Goal: Task Accomplishment & Management: Complete application form

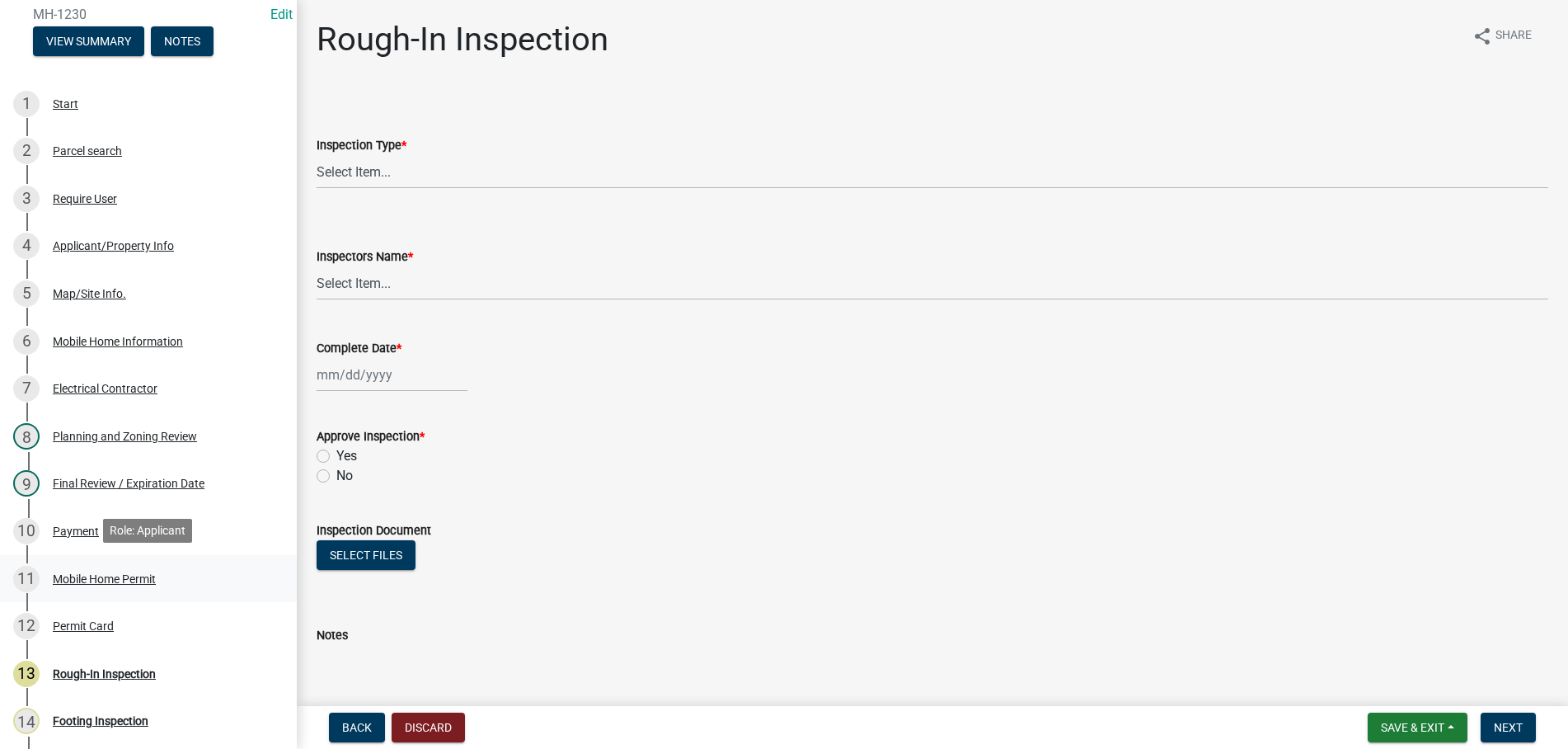
scroll to position [175, 0]
click at [132, 572] on div "Mobile Home Permit" at bounding box center [105, 577] width 103 height 11
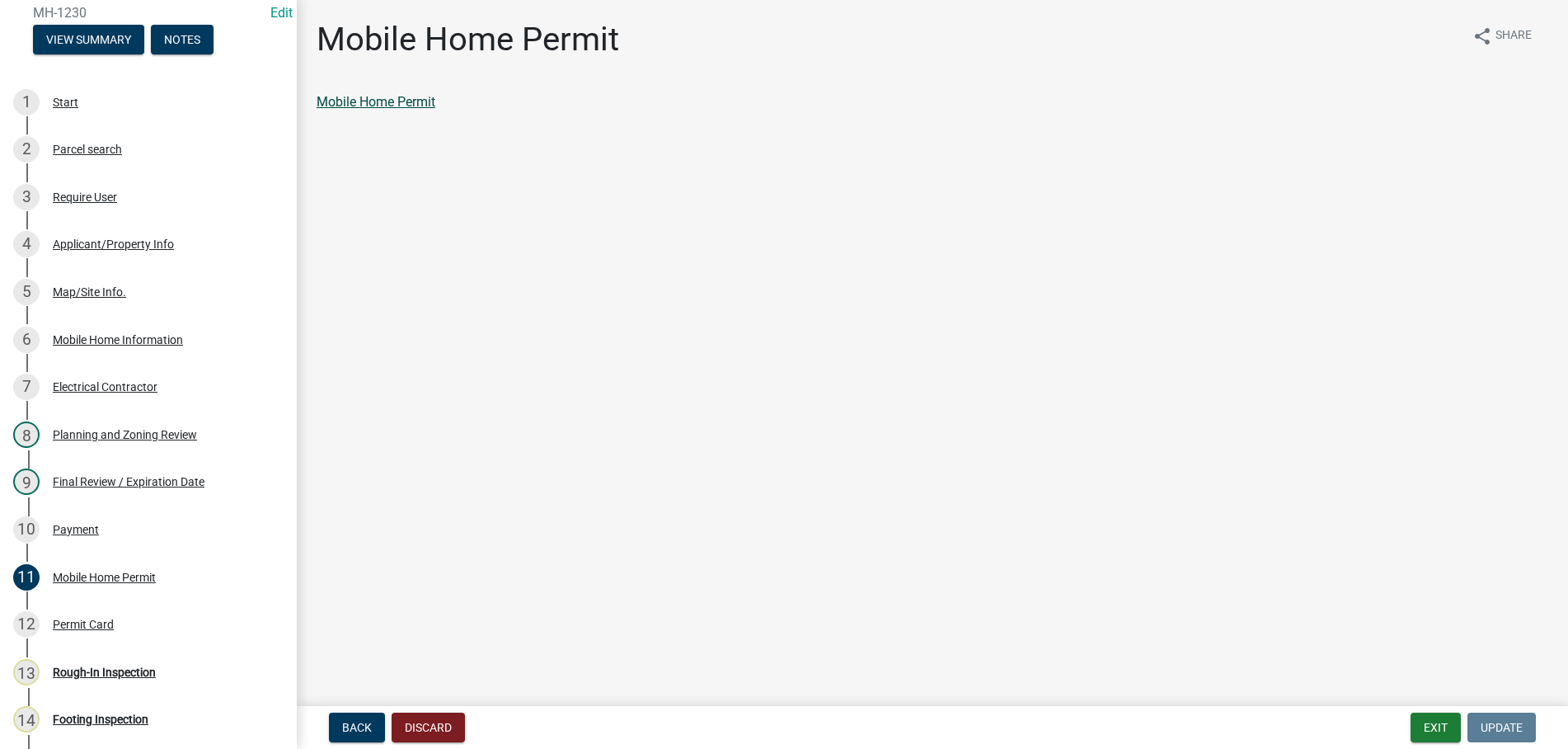
click at [380, 99] on link "Mobile Home Permit" at bounding box center [376, 102] width 119 height 16
click at [425, 729] on button "Discard" at bounding box center [428, 727] width 73 height 30
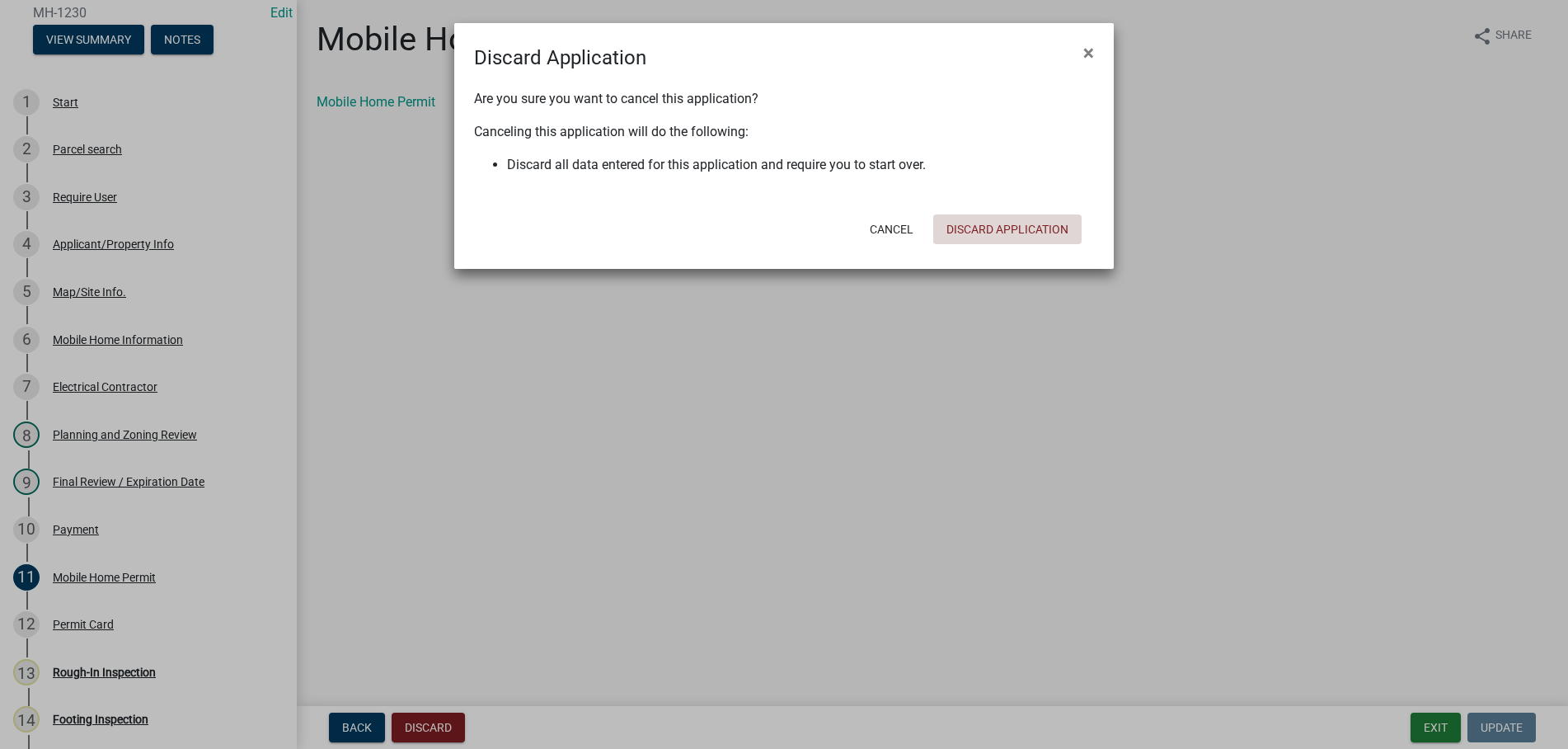
click at [973, 230] on button "Discard Application" at bounding box center [1008, 229] width 148 height 30
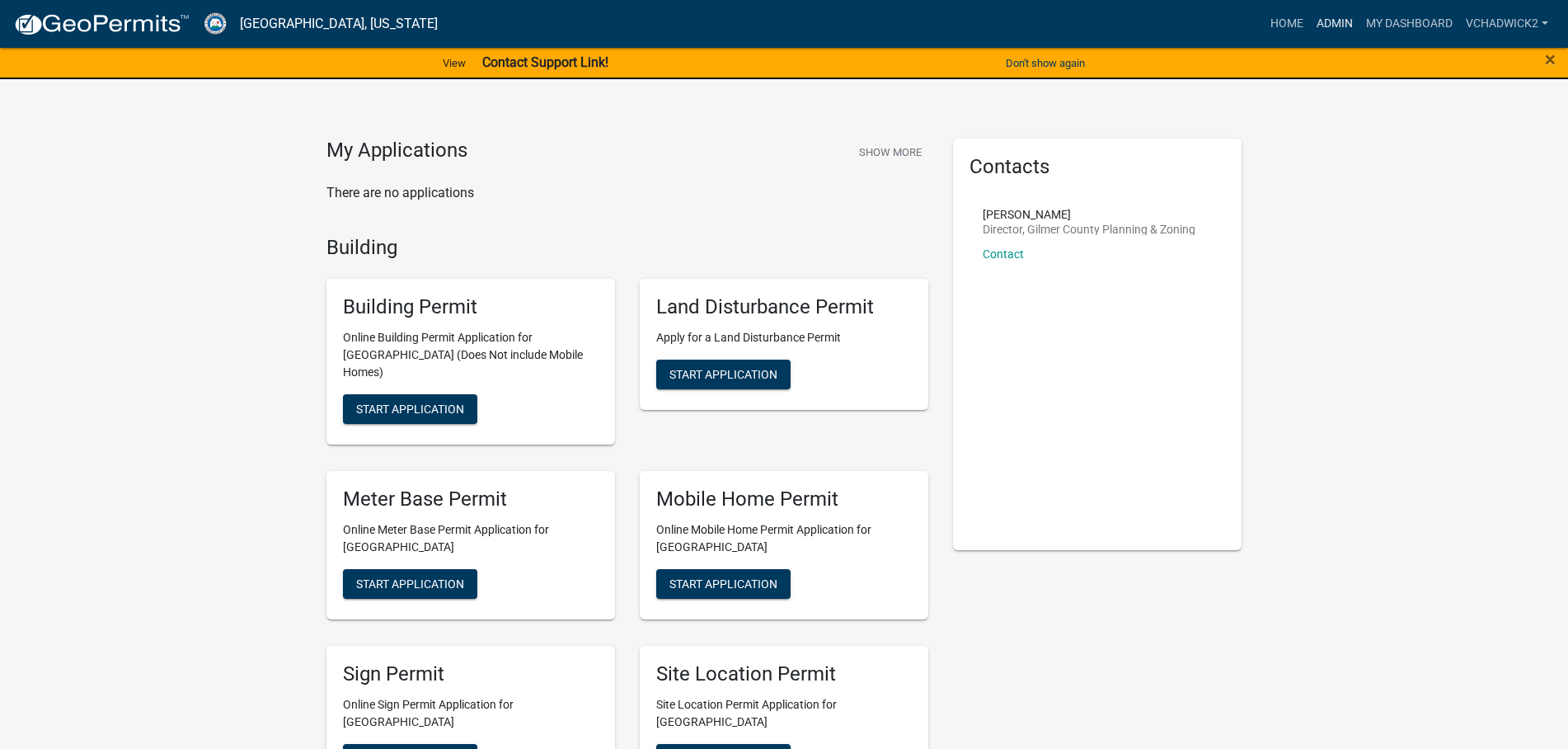
click at [1332, 20] on link "Admin" at bounding box center [1334, 24] width 50 height 31
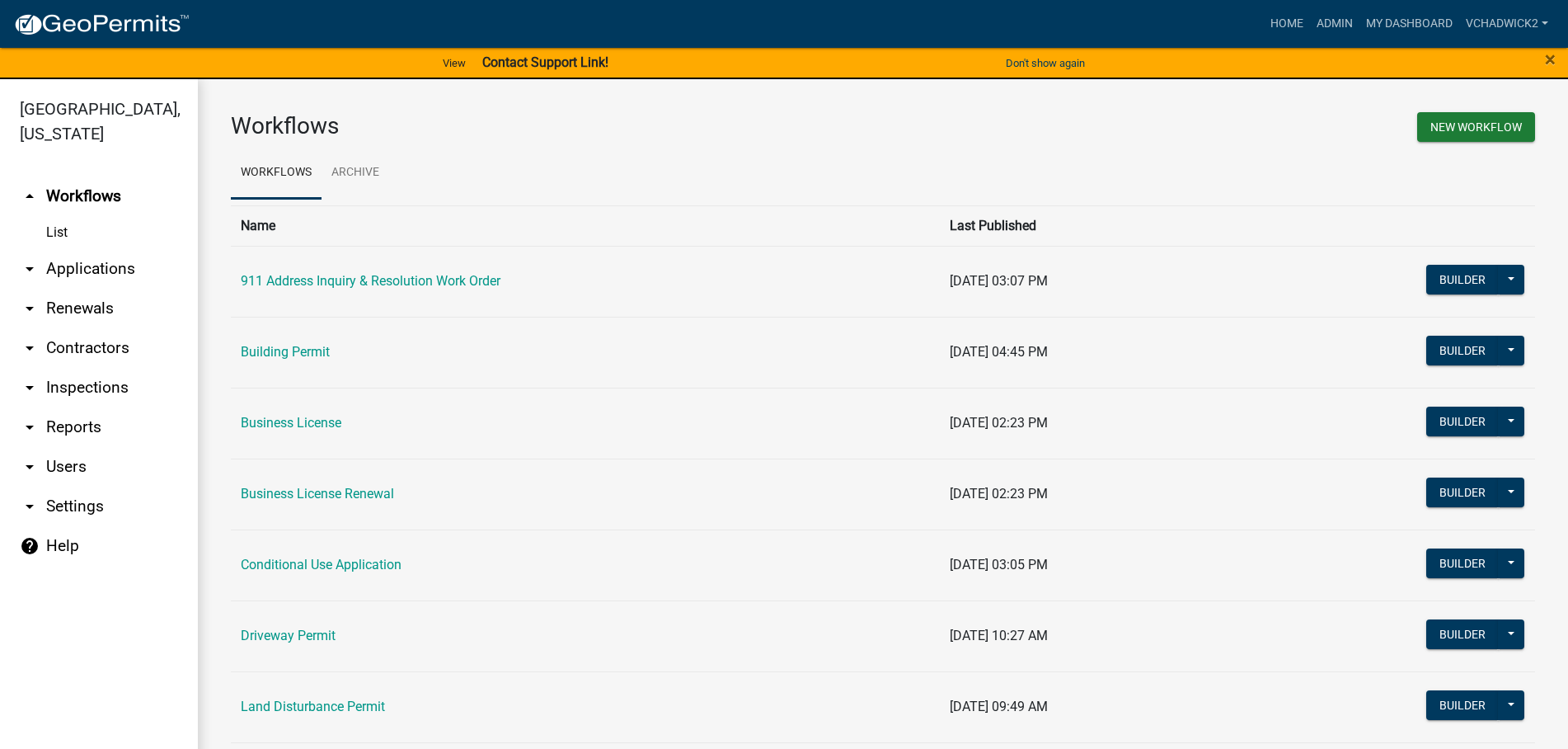
click at [96, 245] on link "List" at bounding box center [98, 233] width 198 height 33
click at [83, 267] on link "arrow_drop_down Applications" at bounding box center [98, 269] width 198 height 39
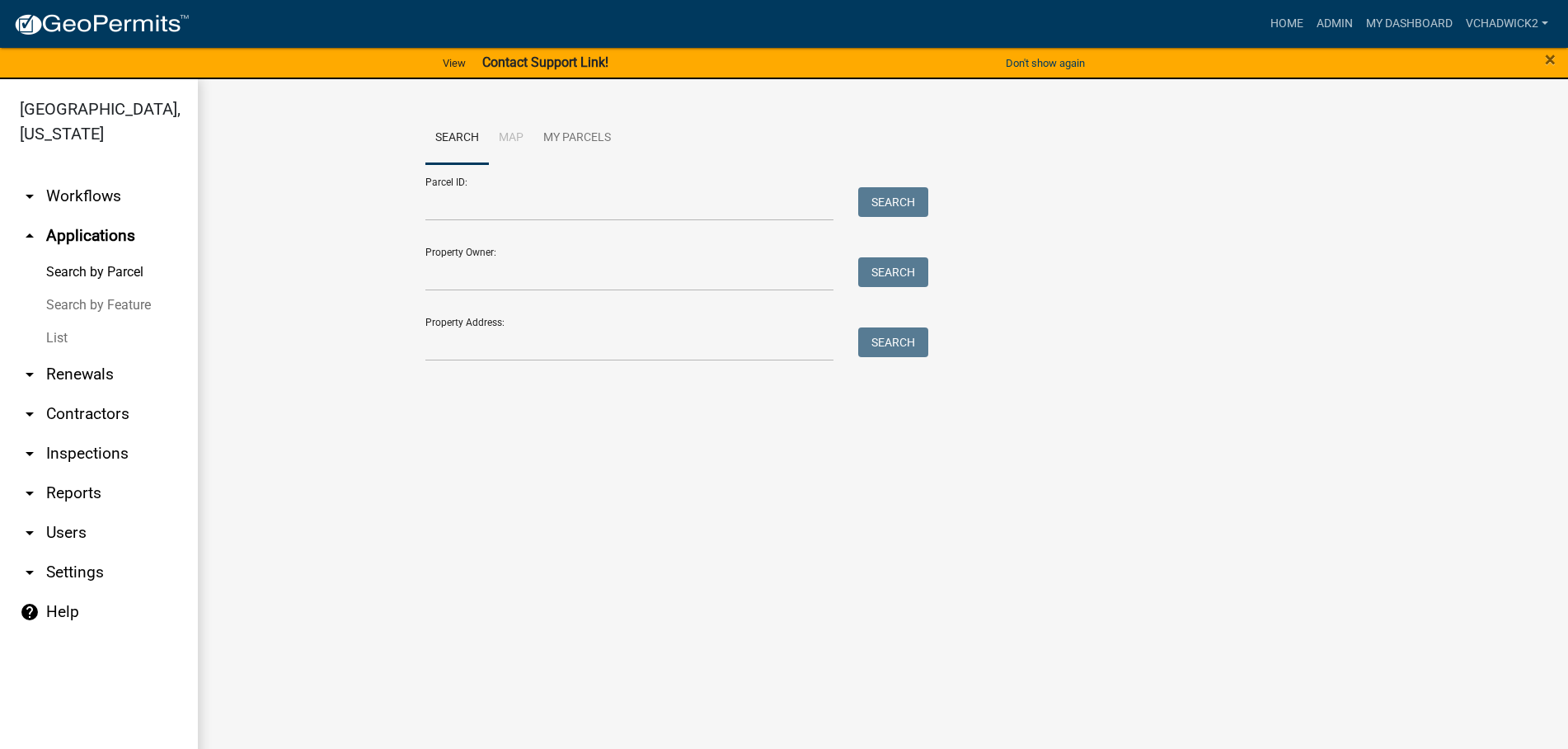
click at [53, 337] on link "List" at bounding box center [98, 338] width 198 height 33
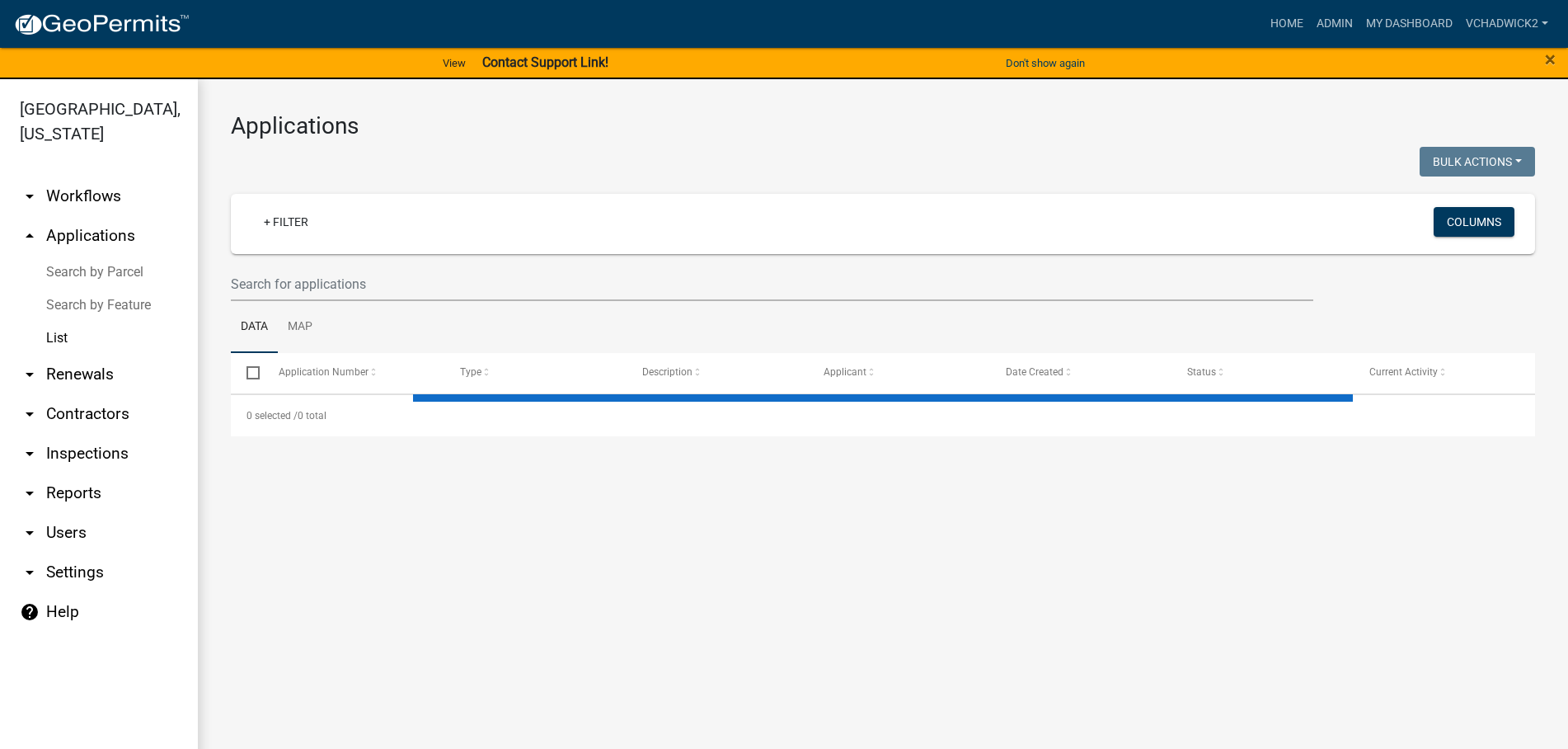
click at [356, 301] on ul "Data Map" at bounding box center [883, 327] width 1304 height 52
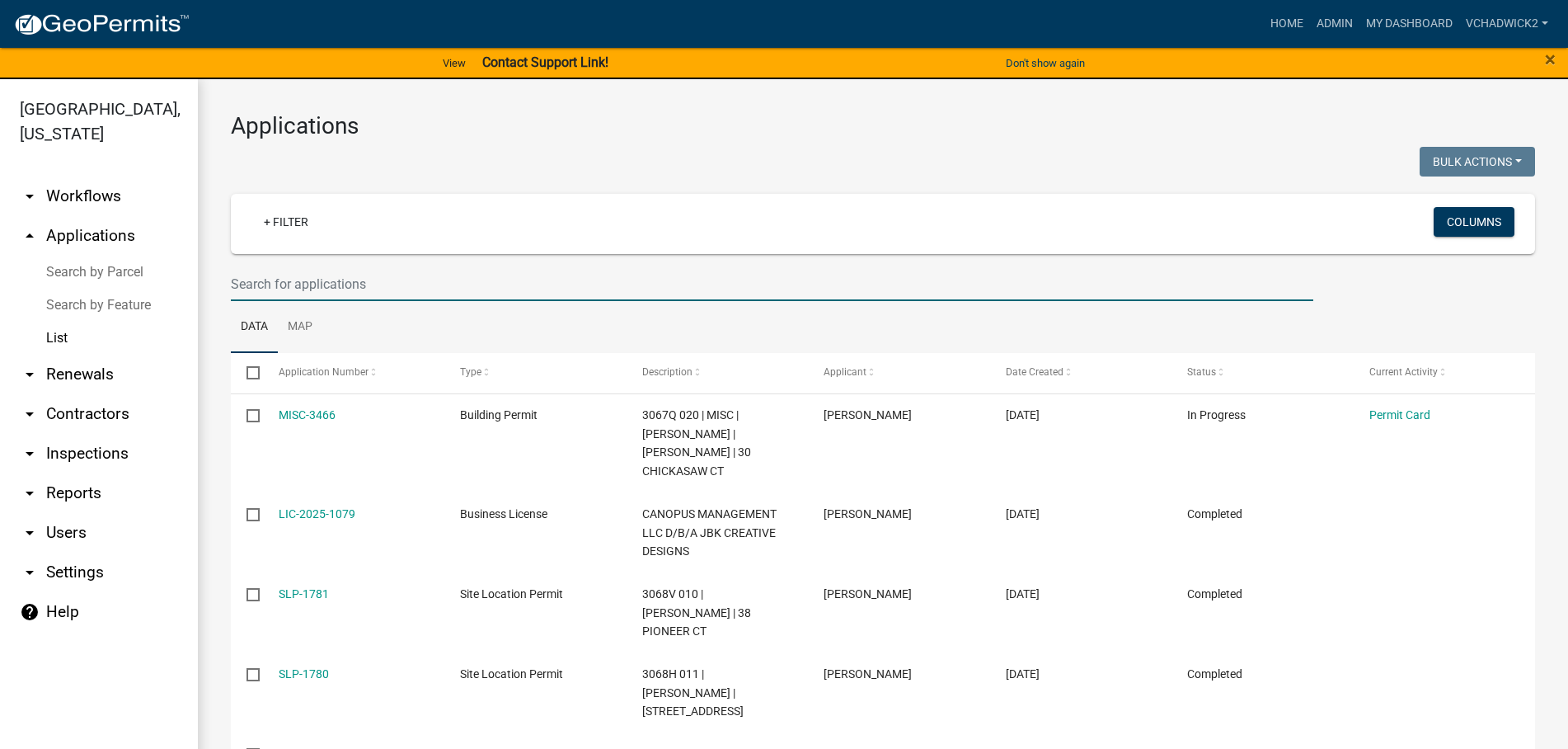
click at [357, 288] on input "text" at bounding box center [772, 283] width 1083 height 34
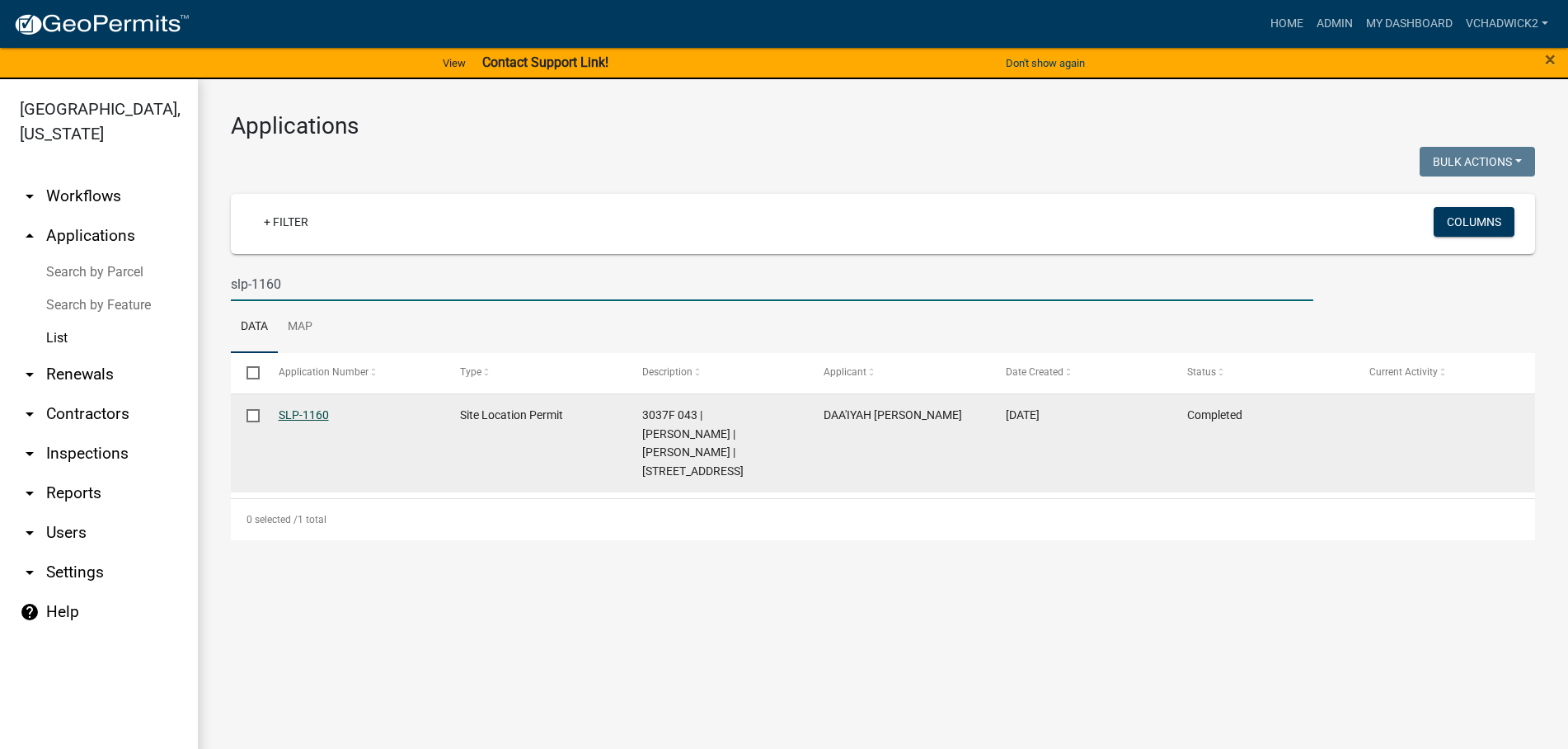
type input "slp-1160"
click at [301, 411] on link "SLP-1160" at bounding box center [304, 414] width 51 height 13
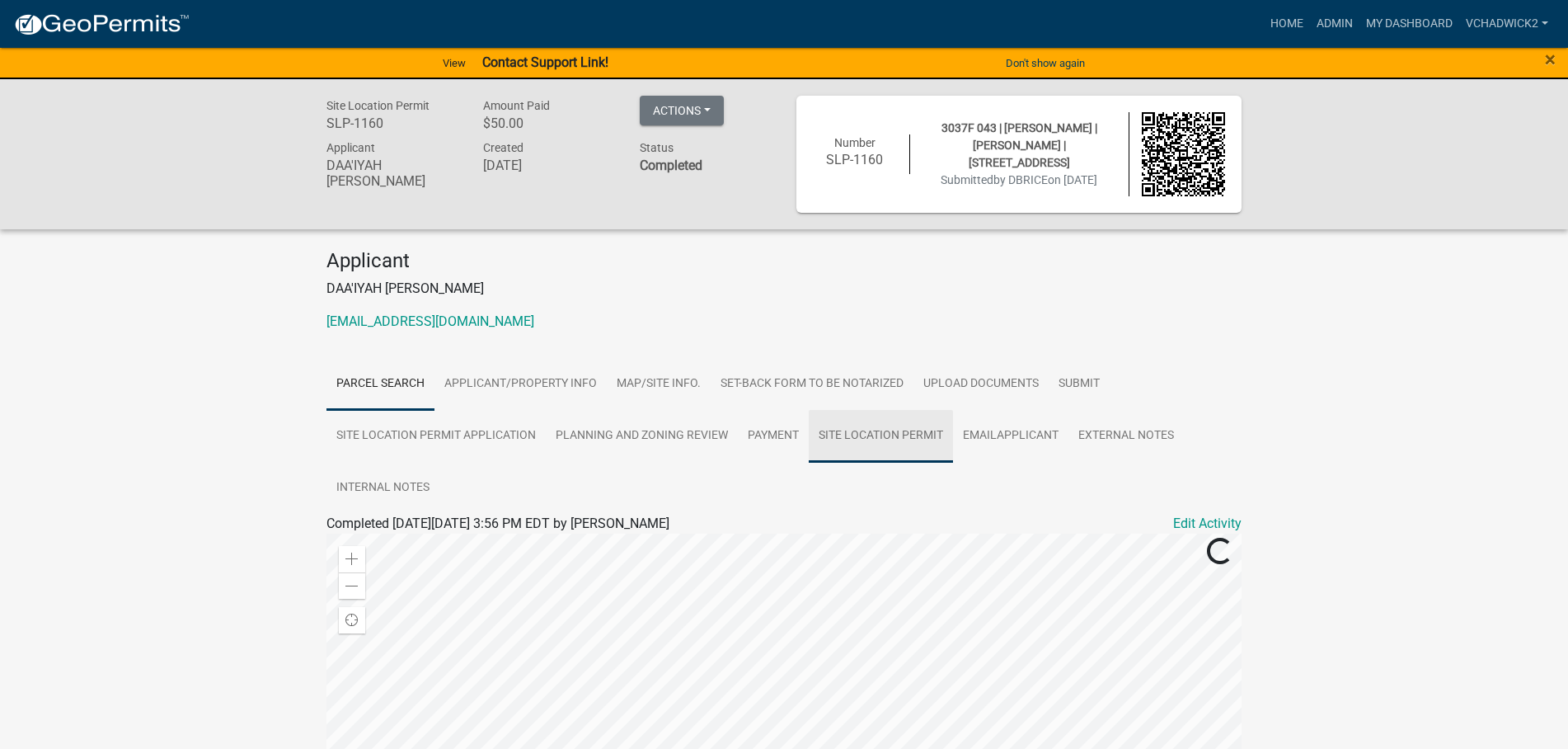
click at [874, 426] on link "Site Location Permit" at bounding box center [881, 436] width 145 height 53
click at [348, 541] on link "Site Location Permit" at bounding box center [385, 543] width 118 height 16
drag, startPoint x: 1321, startPoint y: 22, endPoint x: 1217, endPoint y: 22, distance: 104.0
click at [1320, 22] on link "Admin" at bounding box center [1334, 24] width 50 height 31
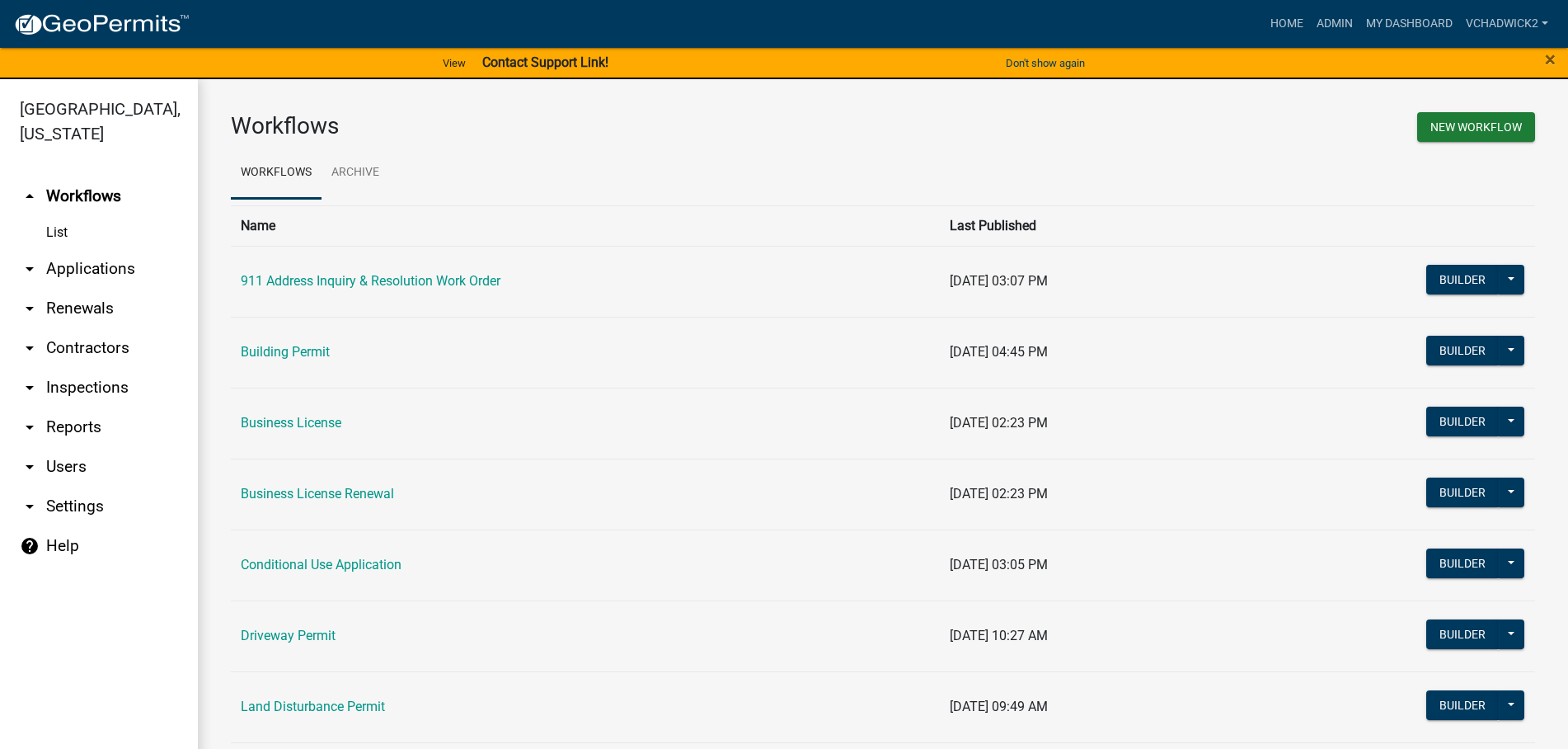
drag, startPoint x: 86, startPoint y: 267, endPoint x: 53, endPoint y: 280, distance: 35.5
click at [85, 267] on link "arrow_drop_down Applications" at bounding box center [98, 269] width 198 height 39
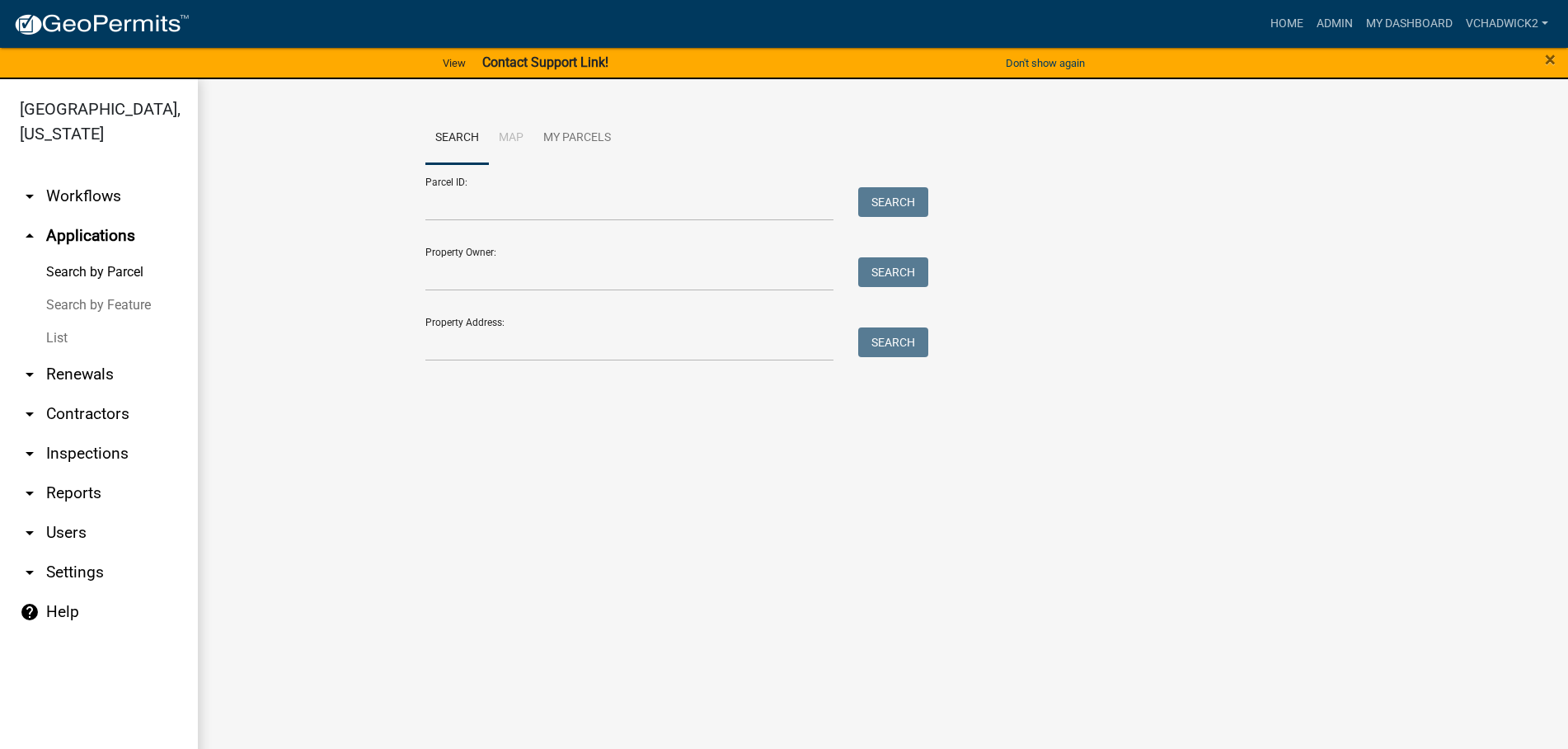
click at [60, 335] on link "List" at bounding box center [98, 338] width 198 height 33
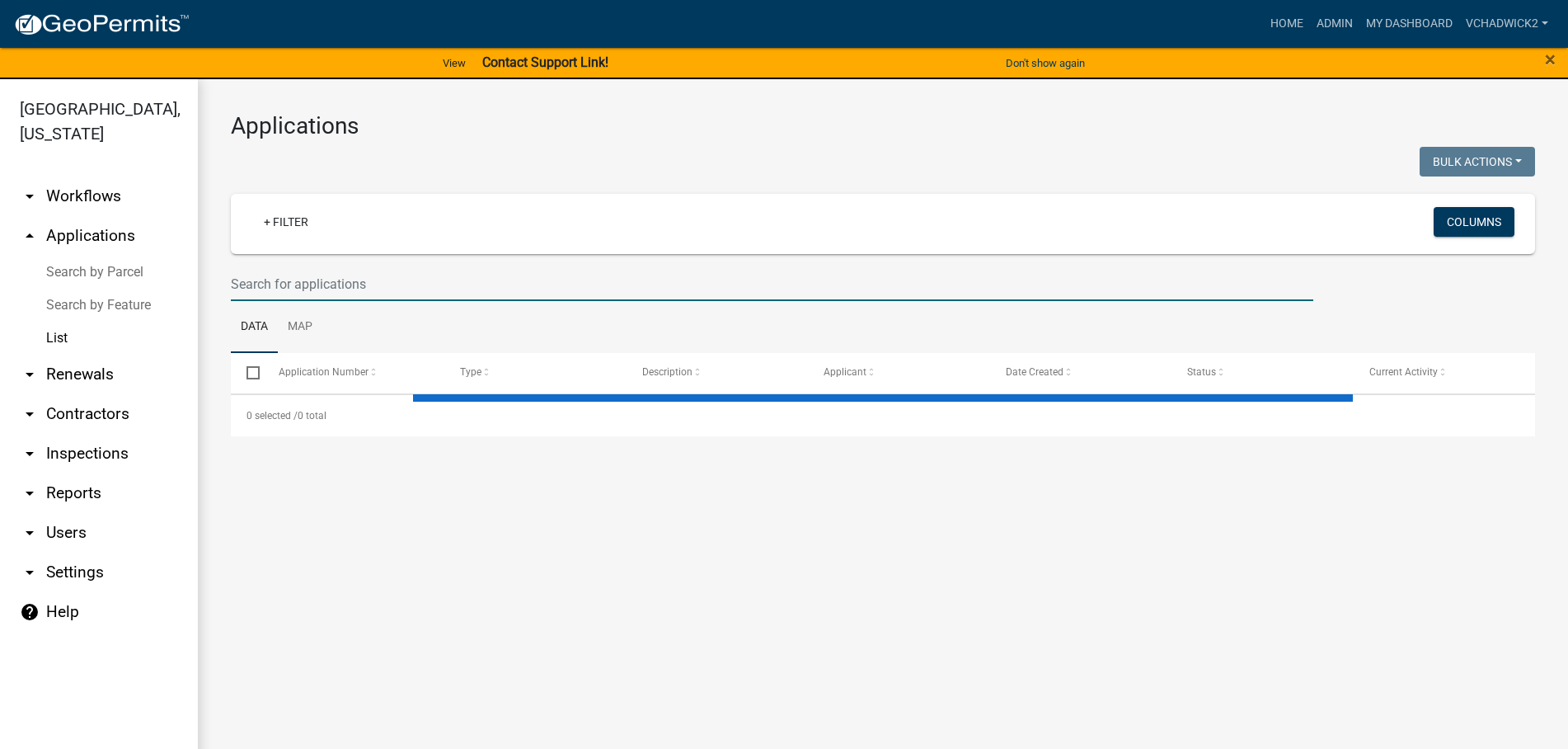
click at [330, 283] on input "text" at bounding box center [772, 283] width 1083 height 34
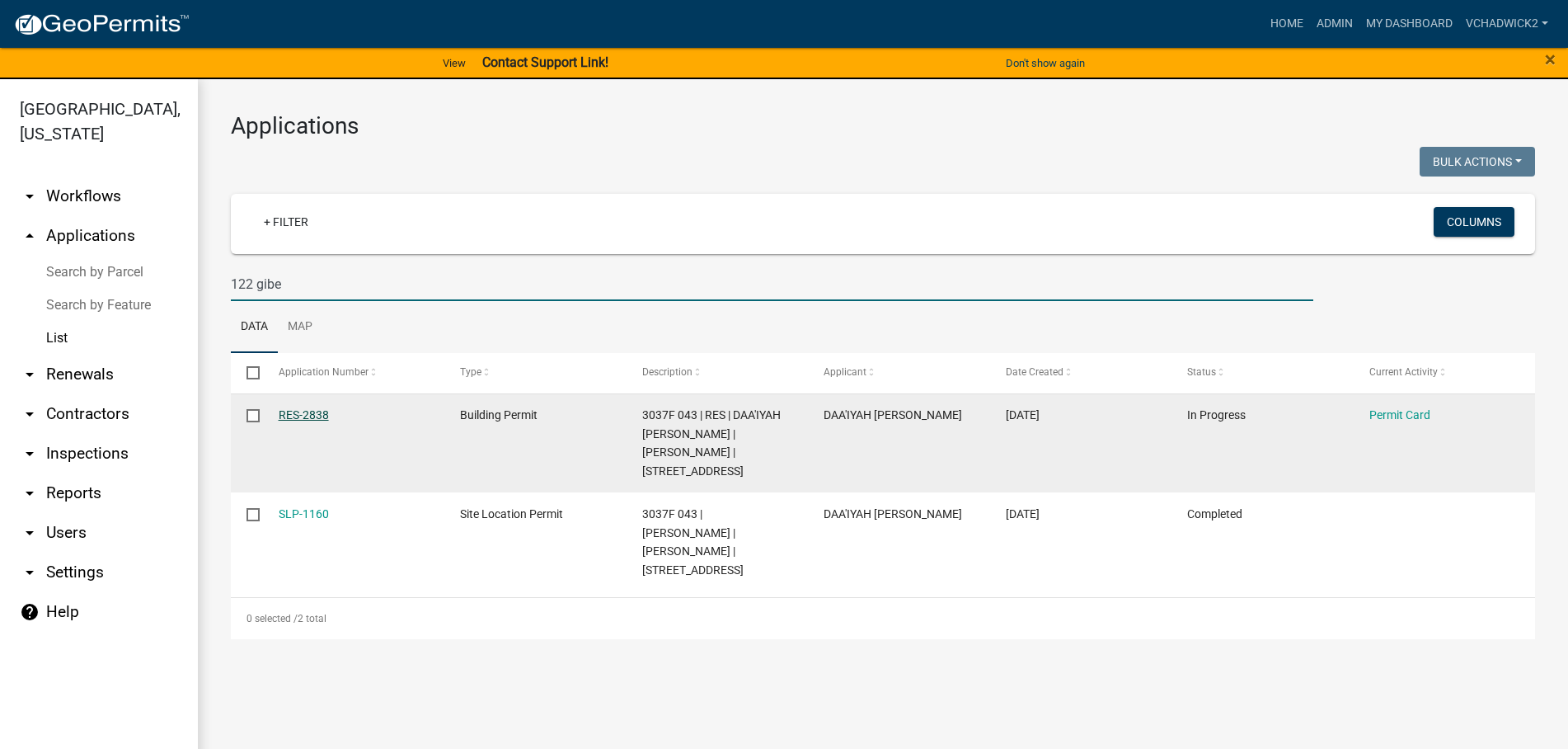
type input "122 gibe"
click at [303, 416] on link "RES-2838" at bounding box center [304, 414] width 51 height 13
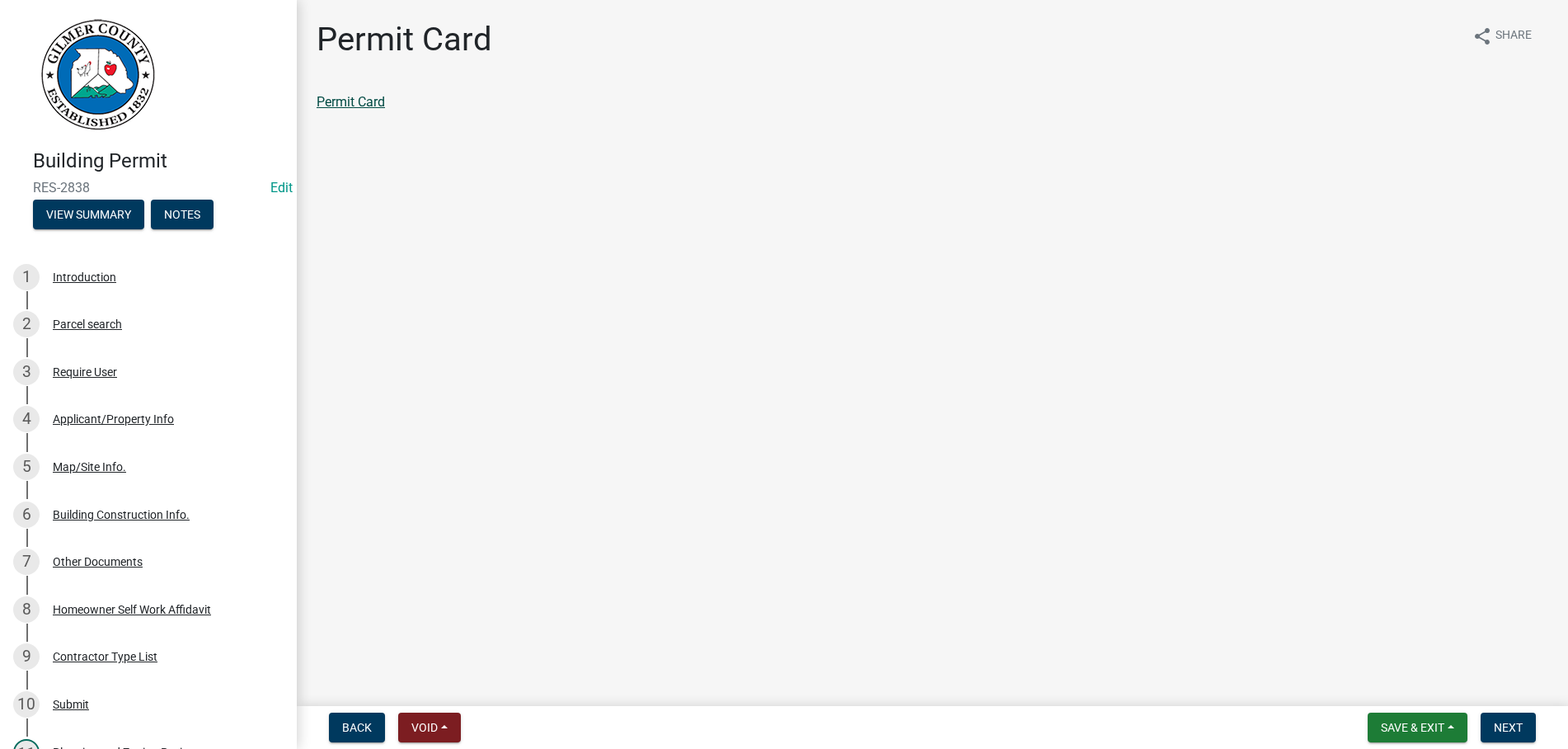
click at [357, 100] on link "Permit Card" at bounding box center [350, 102] width 69 height 16
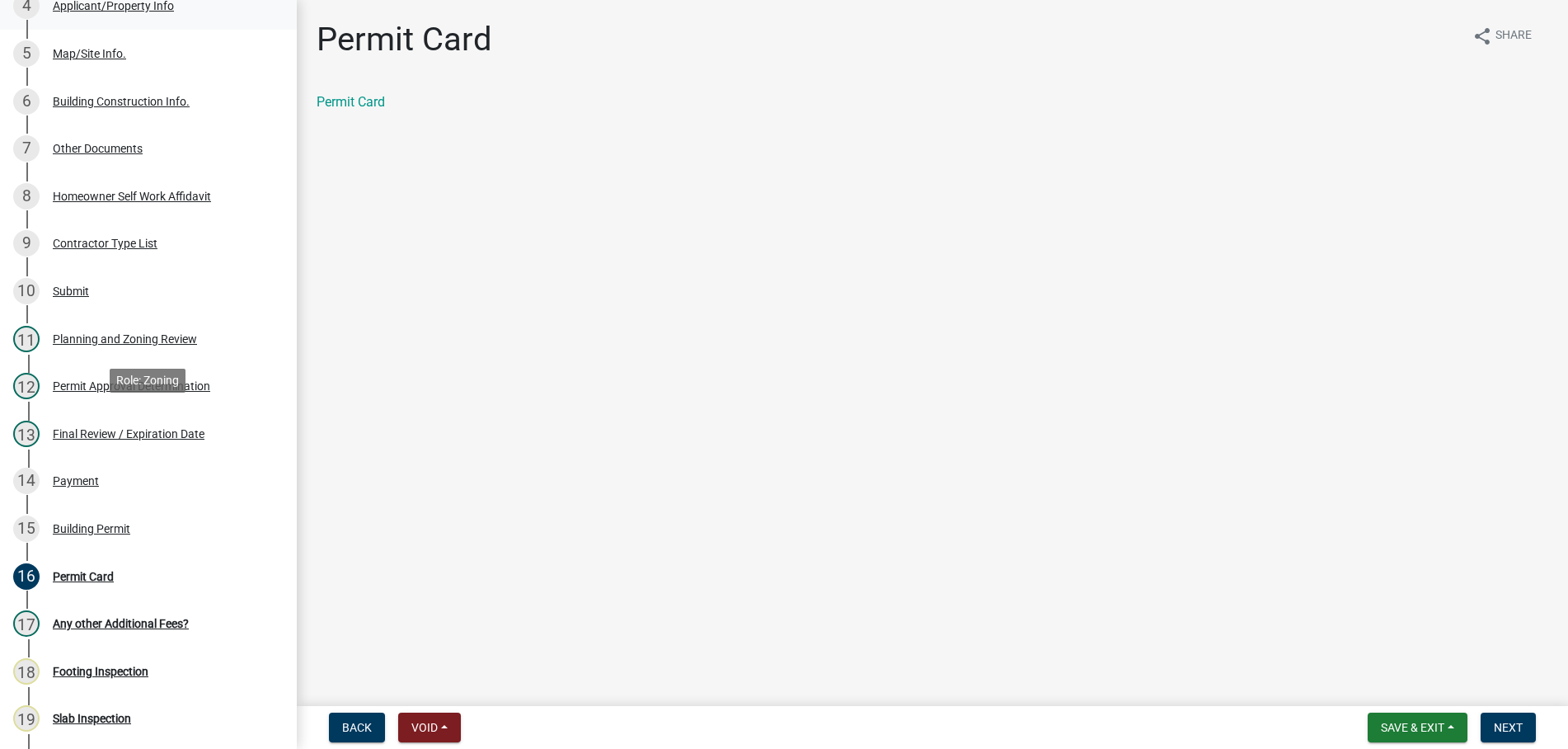
scroll to position [420, 0]
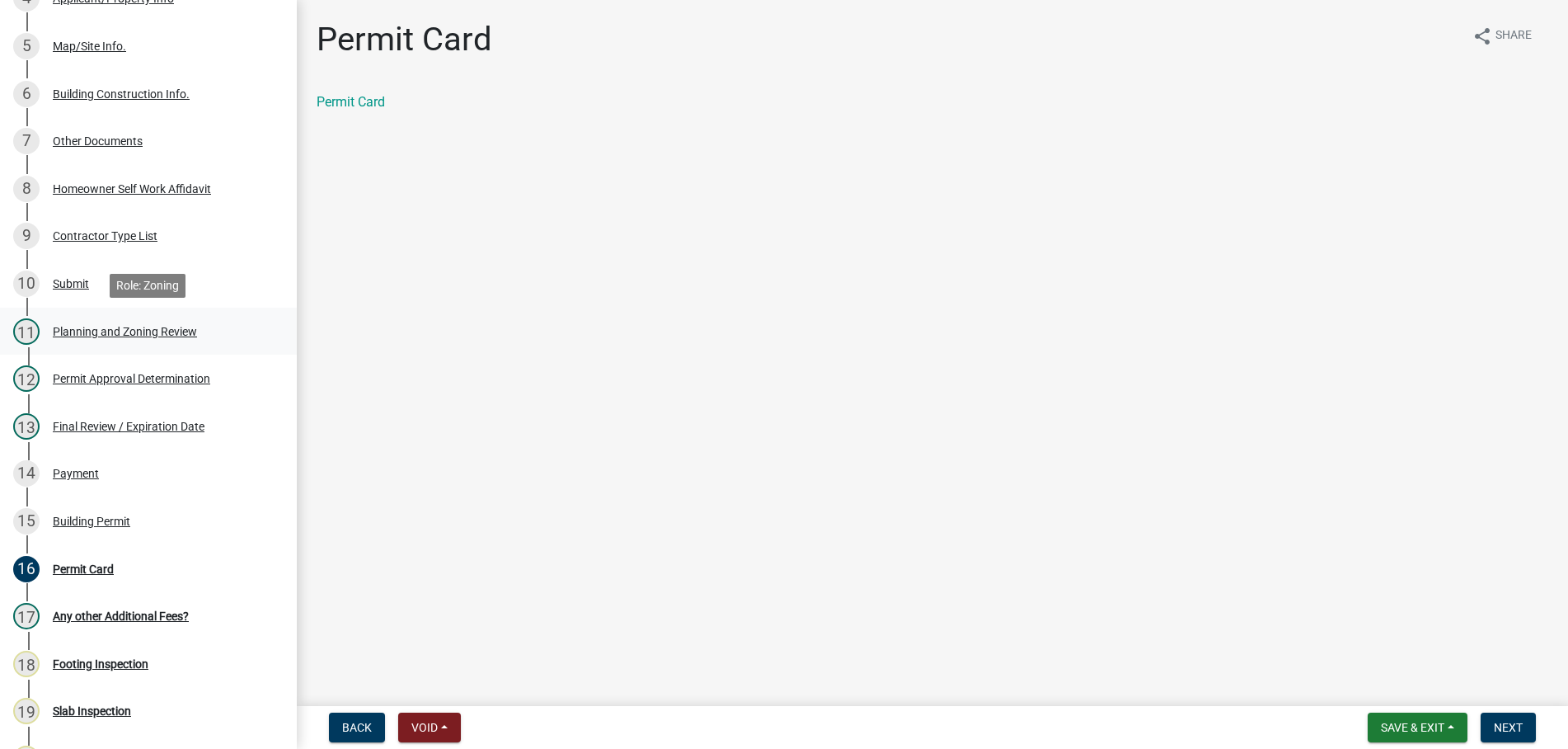
click at [82, 327] on div "Planning and Zoning Review" at bounding box center [126, 331] width 145 height 11
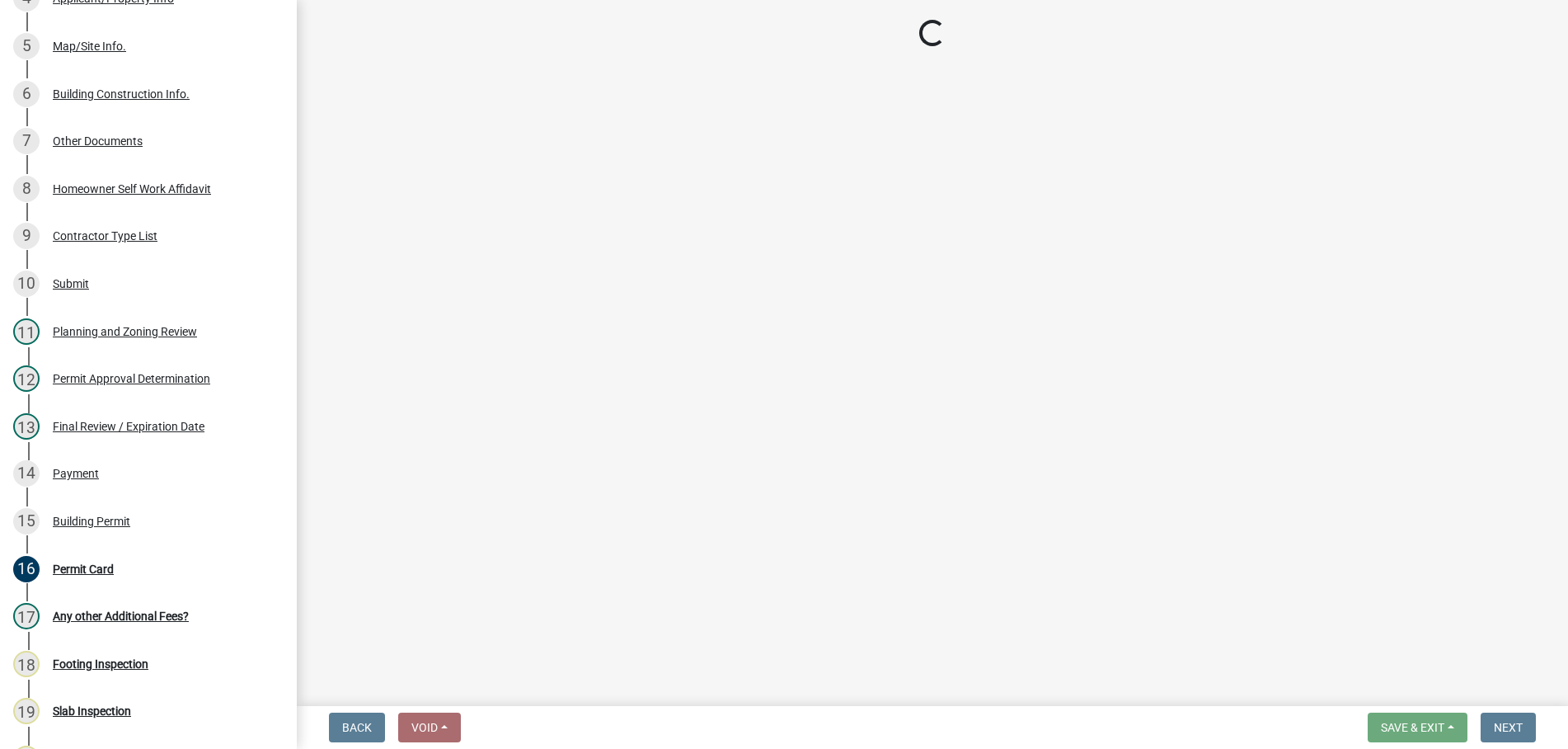
select select "b5c39336-92b9-49ce-a0a5-4e9e9babf743"
select select "5ce200eb-feb1-496b-8127-7891293955f5"
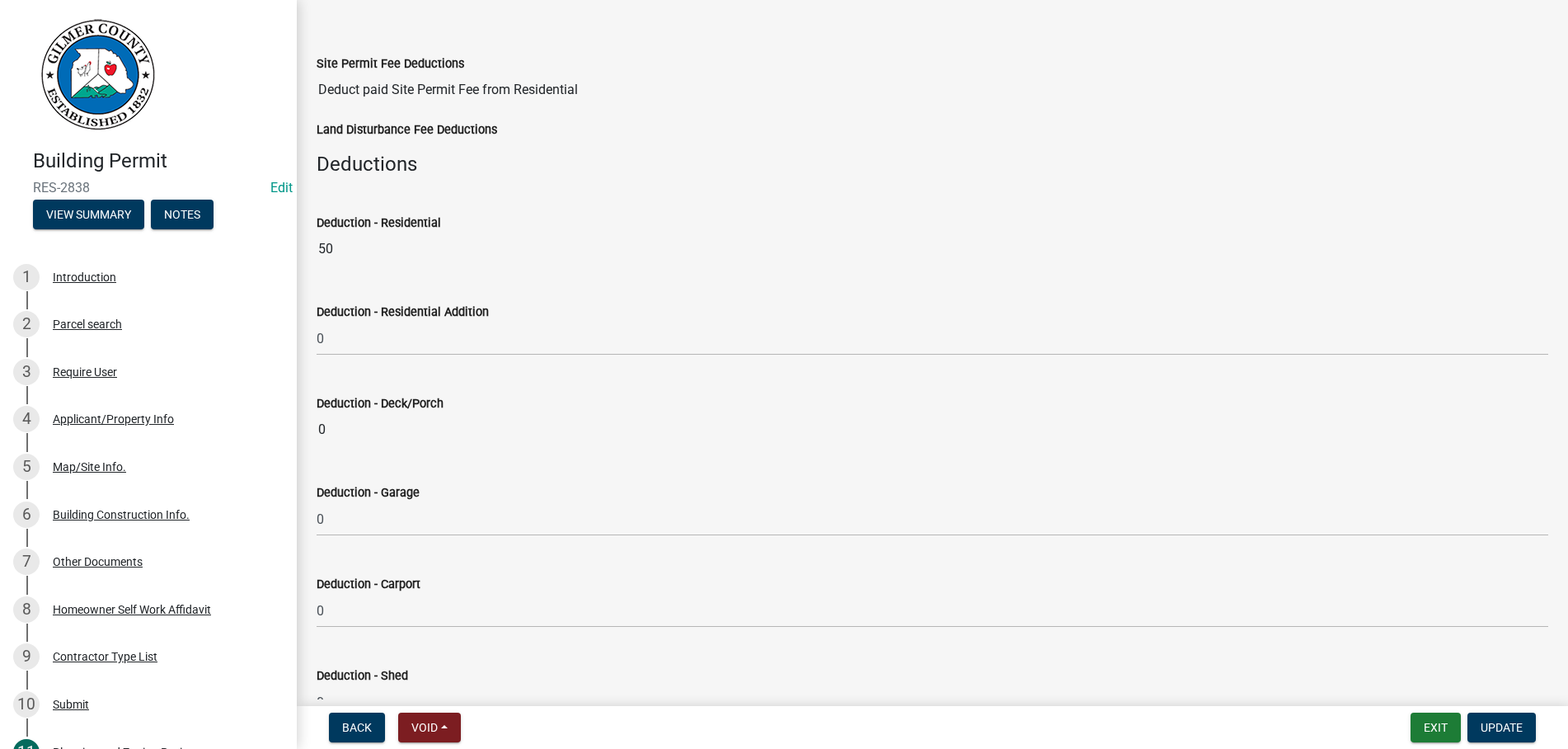
scroll to position [0, 0]
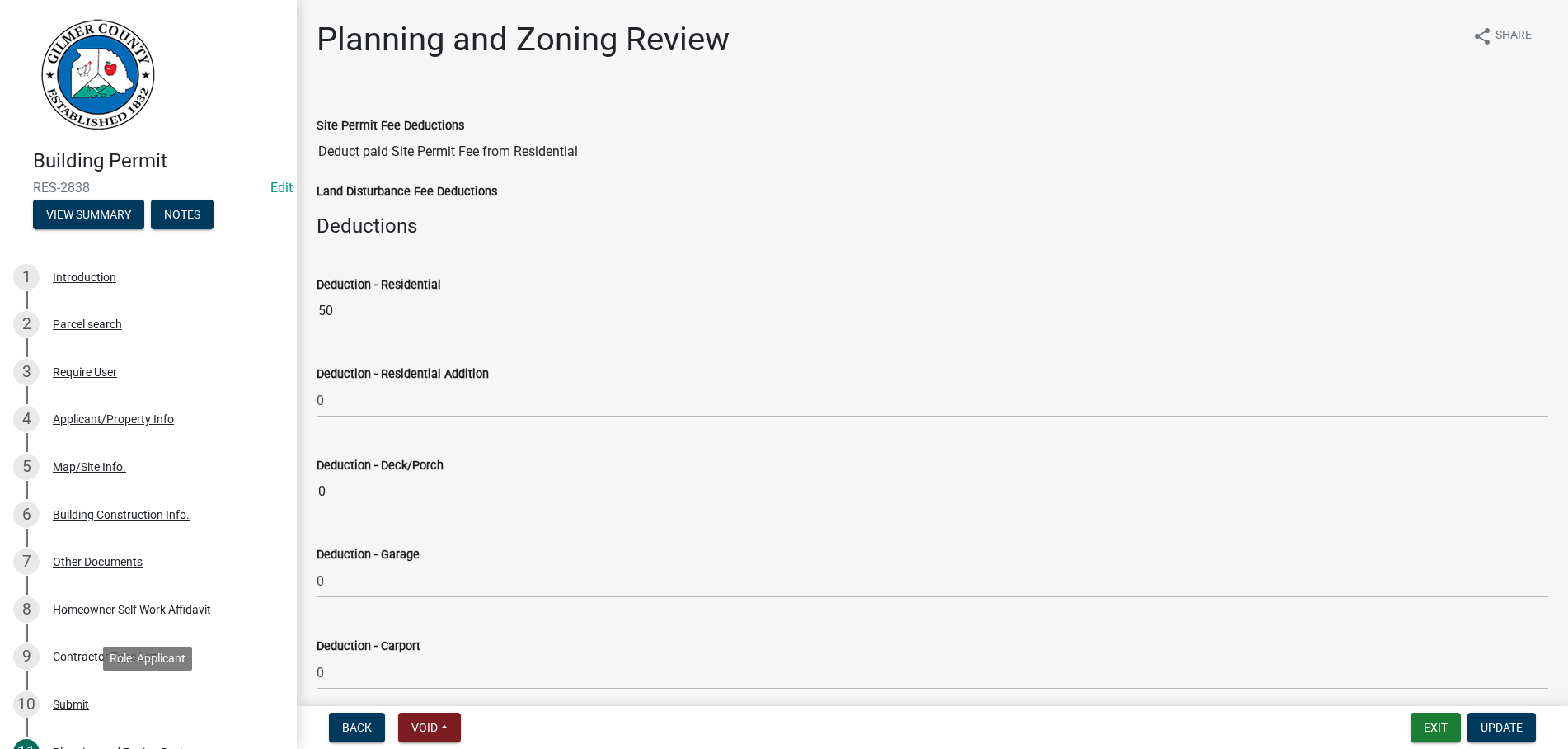
drag, startPoint x: 425, startPoint y: 717, endPoint x: 496, endPoint y: 710, distance: 71.3
click at [297, 712] on div "Building Permit RES-2838 Edit View Summary Notes 1 Introduction 2 Parcel search…" at bounding box center [148, 374] width 297 height 749
click at [893, 378] on div "Deduction - Residential Addition" at bounding box center [932, 373] width 1232 height 20
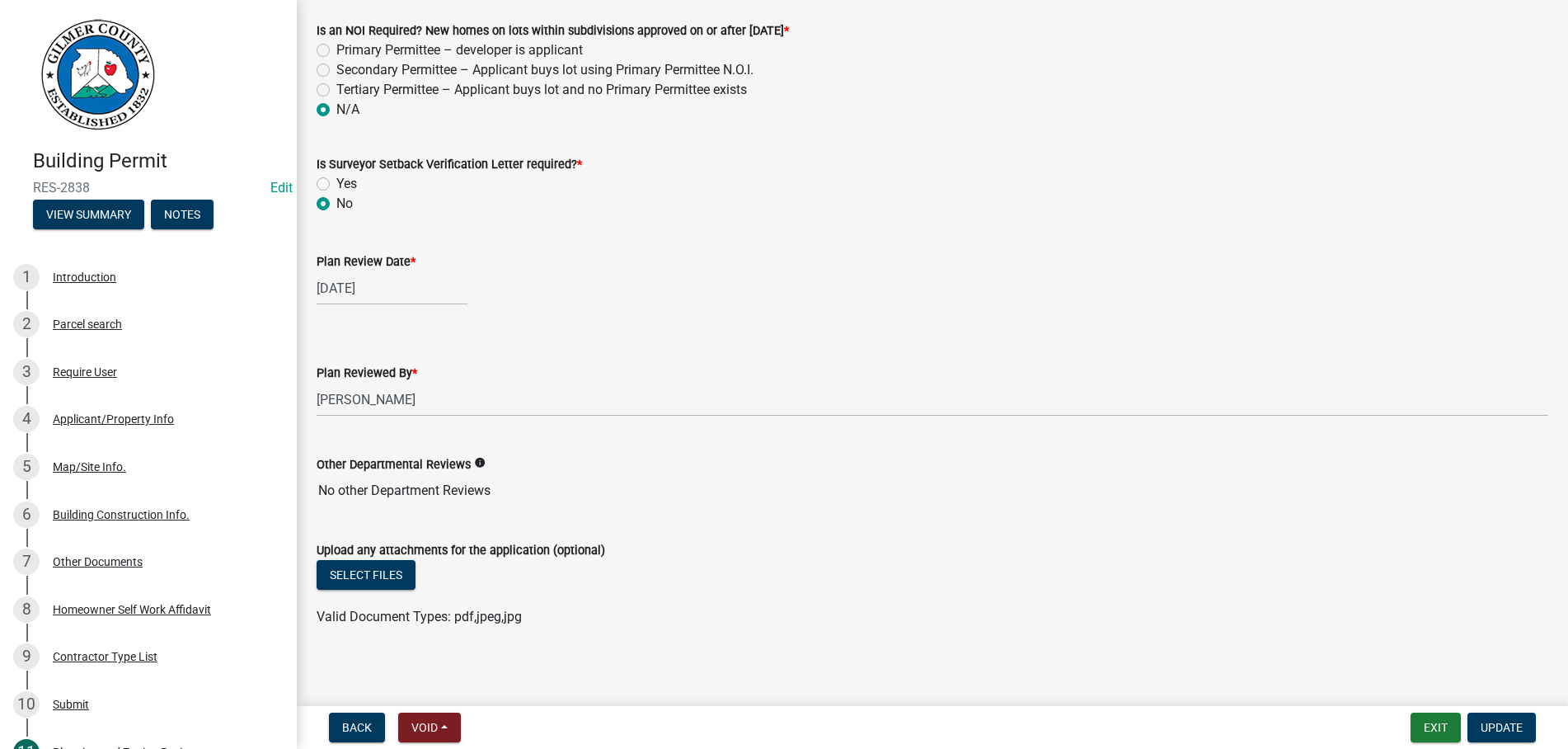
scroll to position [3447, 0]
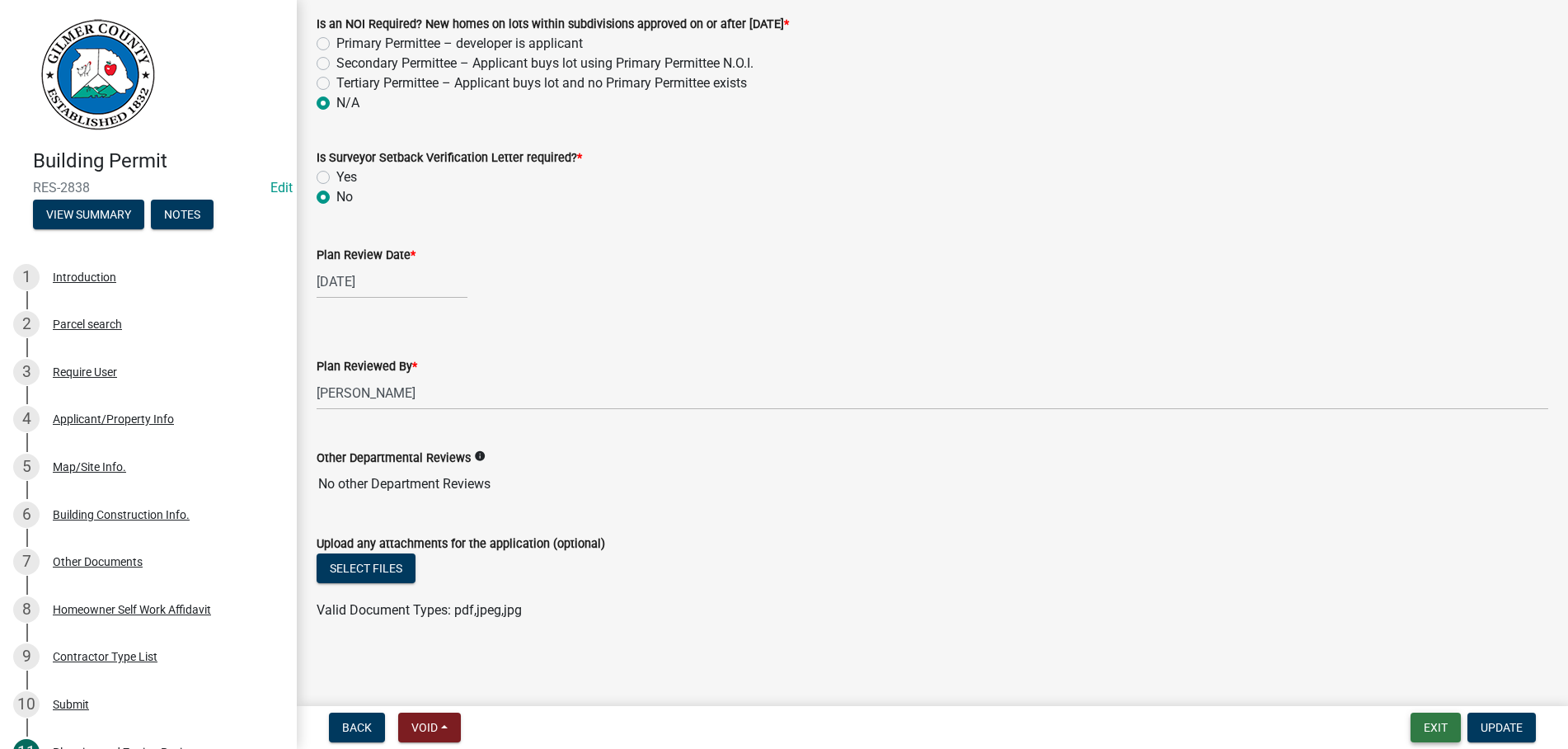
click at [1425, 719] on button "Exit" at bounding box center [1436, 727] width 51 height 30
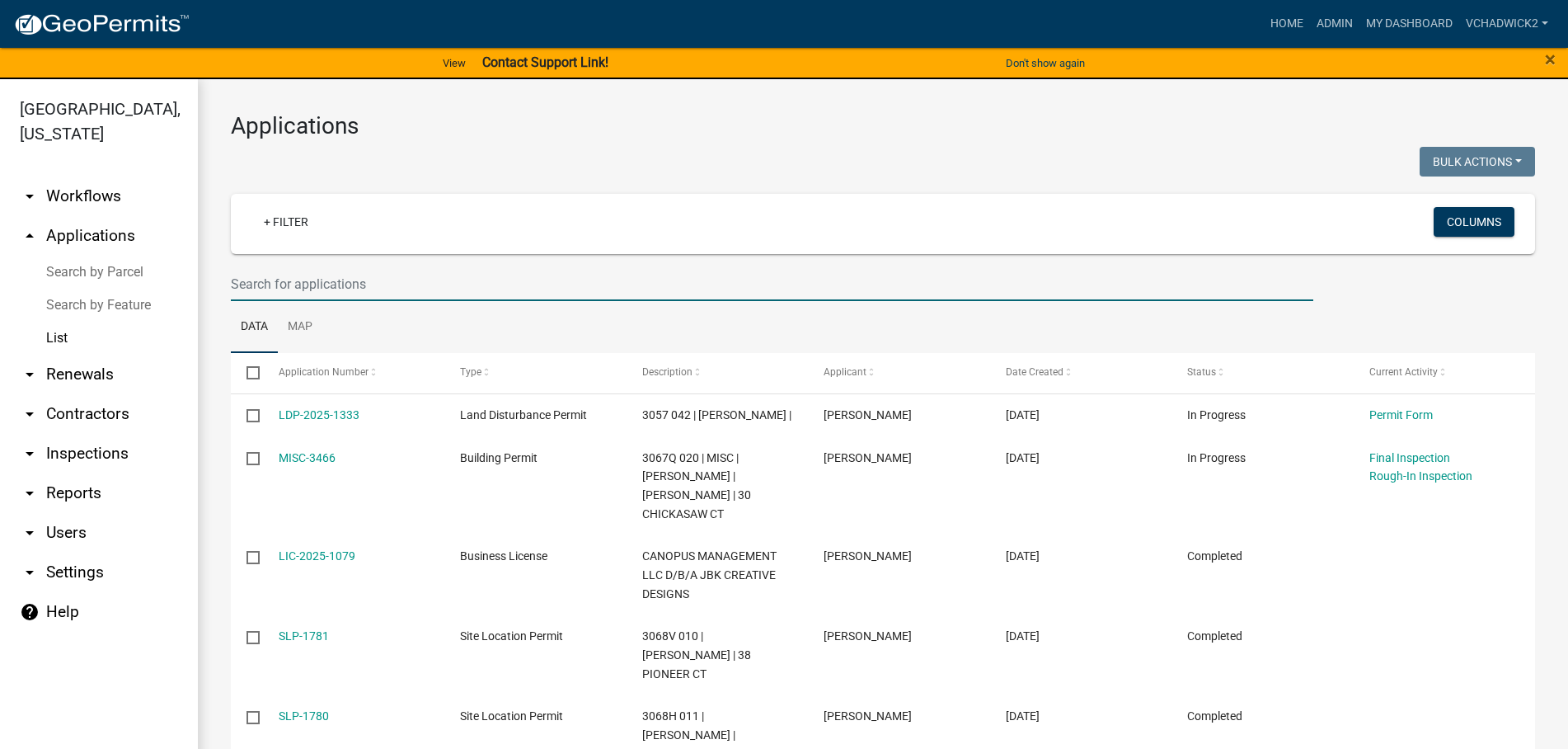
click at [453, 271] on input "text" at bounding box center [772, 283] width 1083 height 34
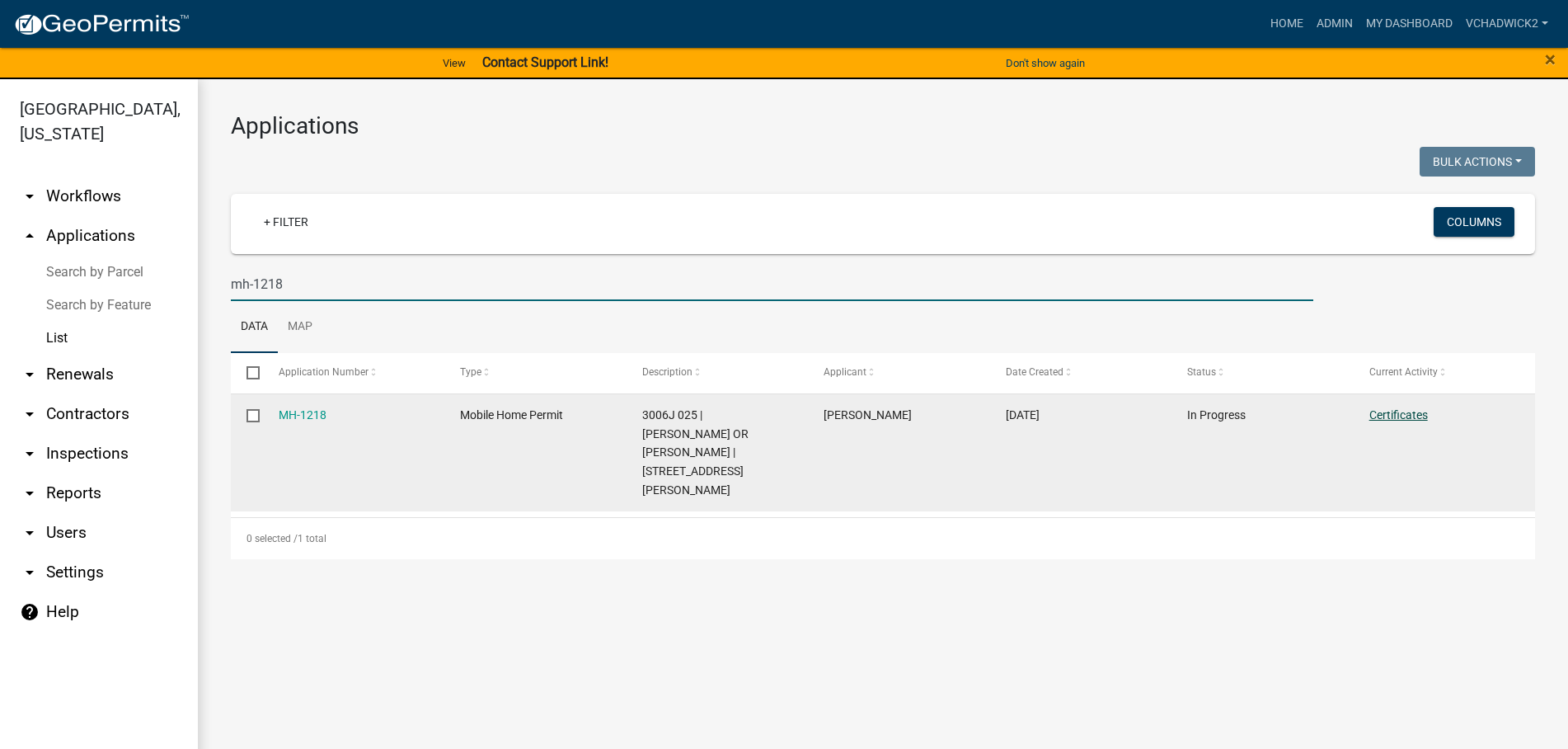
type input "mh-1218"
click at [1389, 411] on link "Certificates" at bounding box center [1398, 414] width 58 height 13
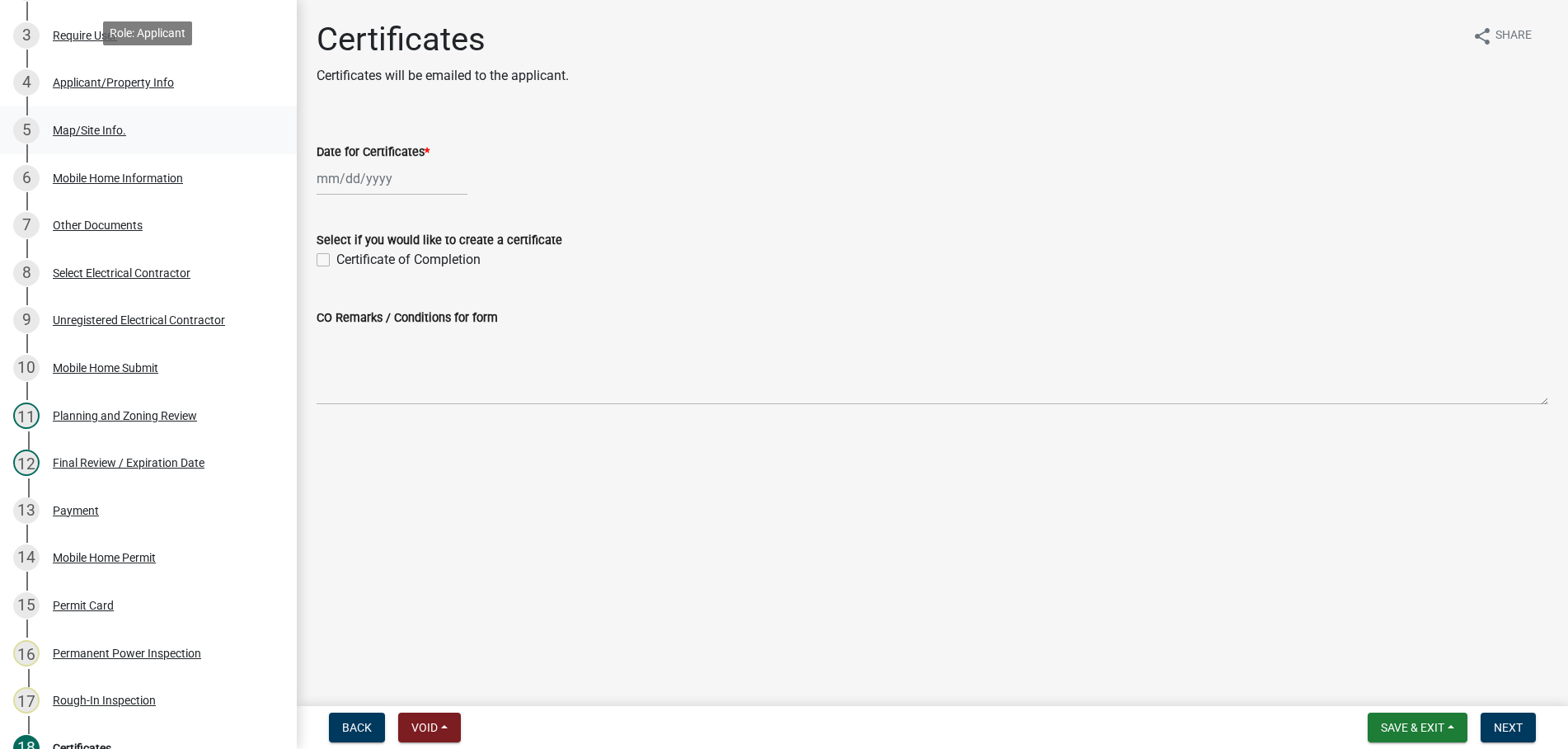
scroll to position [420, 0]
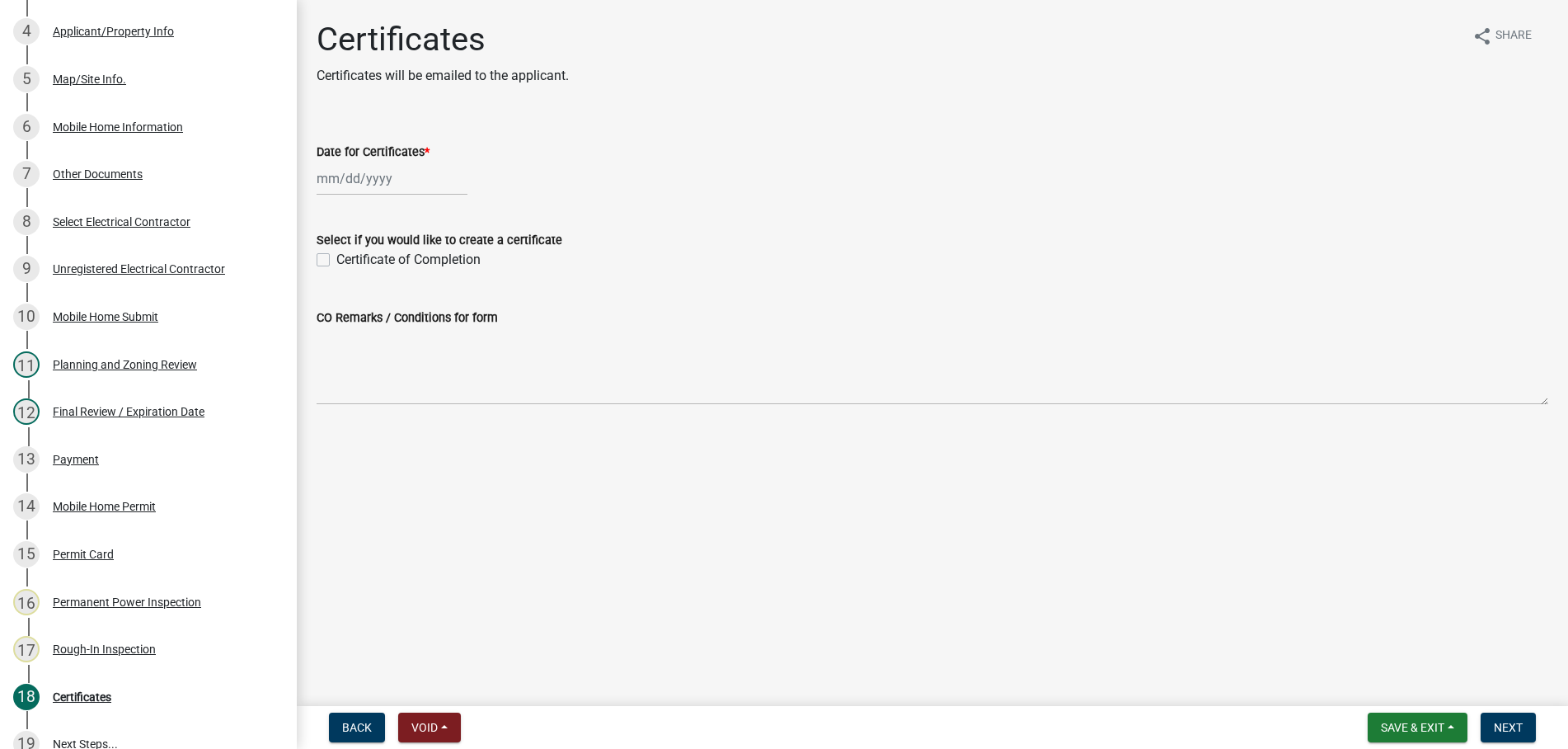
select select "9"
select select "2025"
click at [430, 185] on input "Date for Certificates *" at bounding box center [391, 178] width 151 height 34
click at [384, 285] on div "10" at bounding box center [386, 293] width 26 height 26
type input "[DATE]"
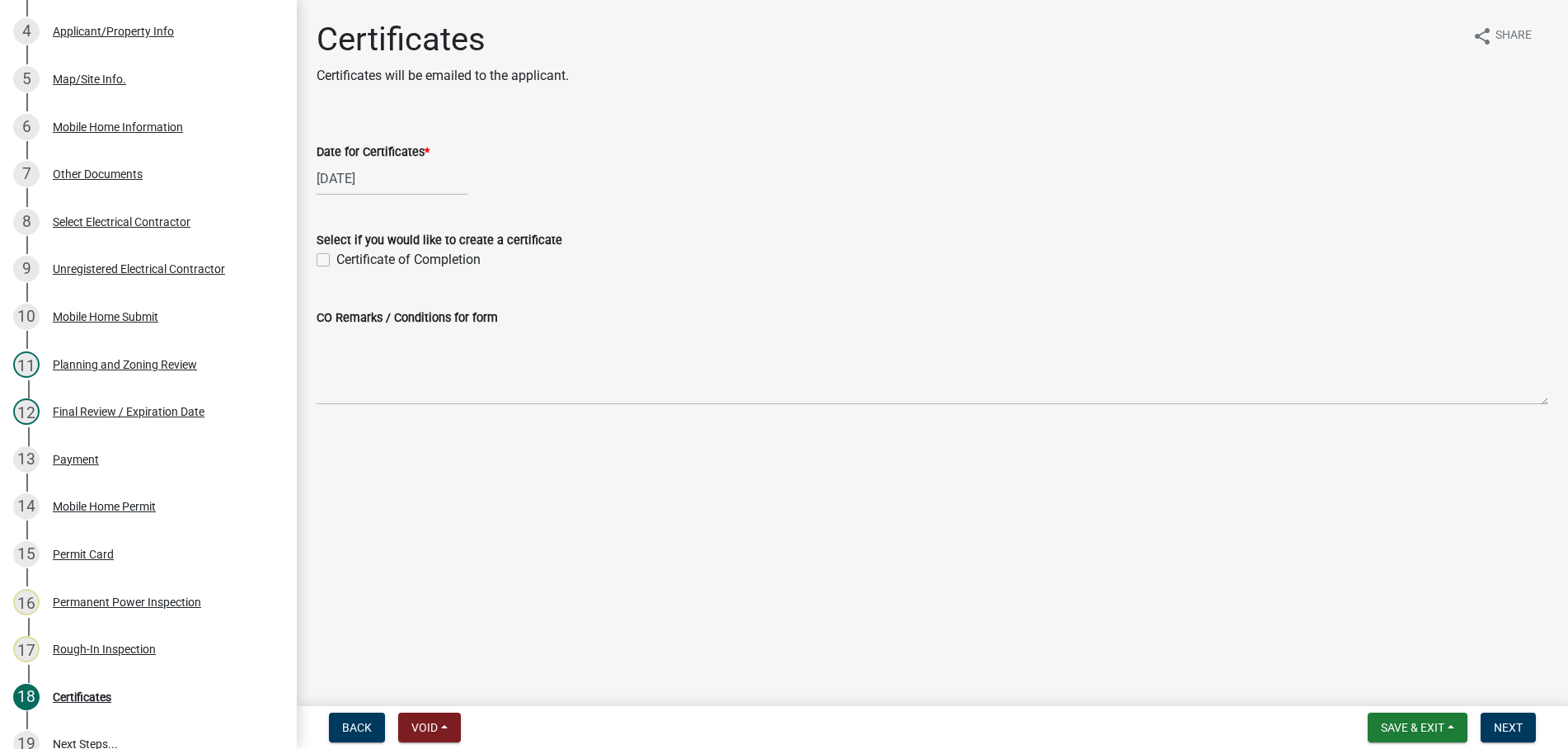
click at [336, 262] on label "Certificate of Completion" at bounding box center [409, 260] width 145 height 20
click at [336, 261] on input "Certificate of Completion" at bounding box center [342, 255] width 10 height 10
checkbox input "true"
click at [1510, 726] on span "Next" at bounding box center [1508, 727] width 29 height 13
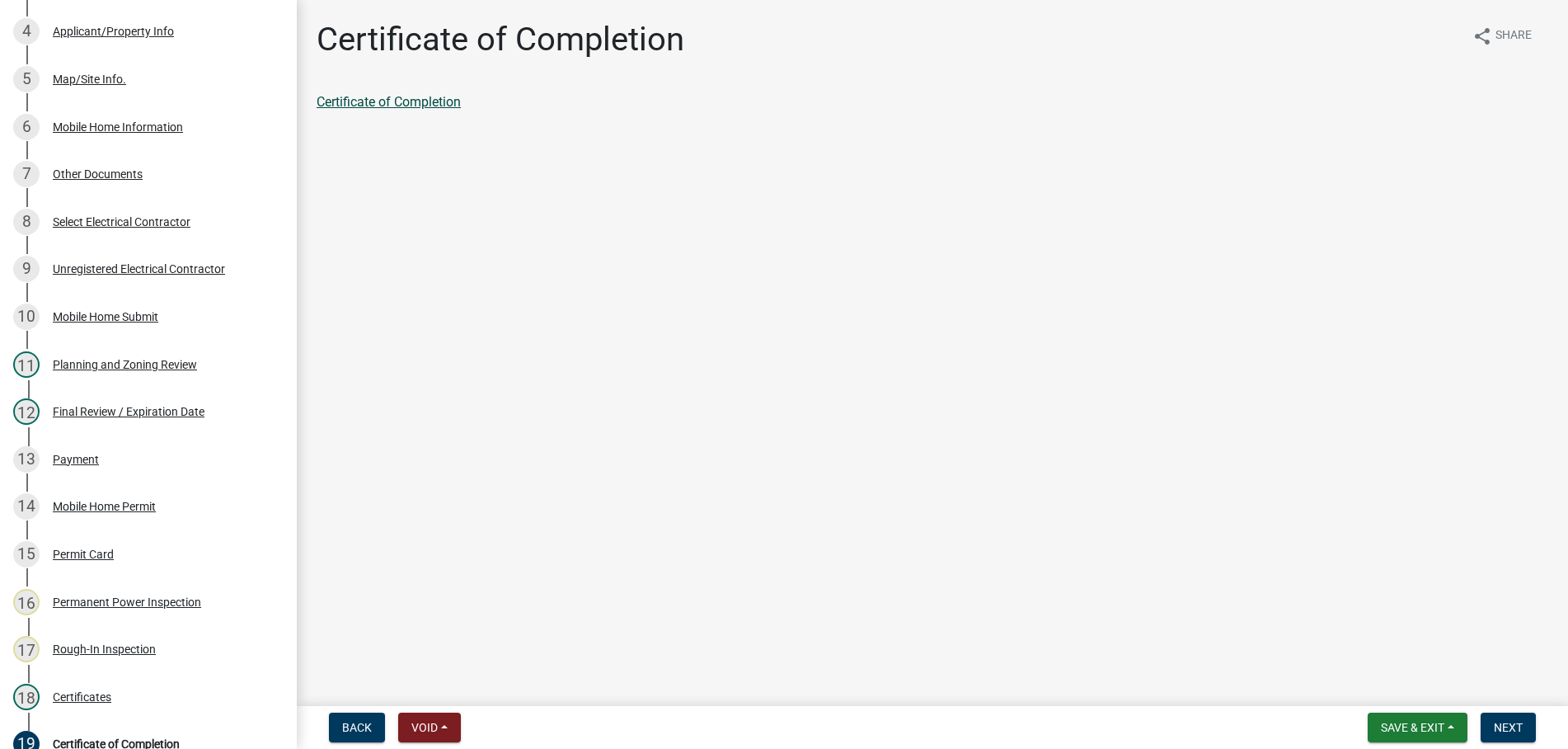
click at [356, 99] on link "Certificate of Completion" at bounding box center [389, 102] width 145 height 16
click at [1514, 729] on span "Next" at bounding box center [1508, 727] width 29 height 13
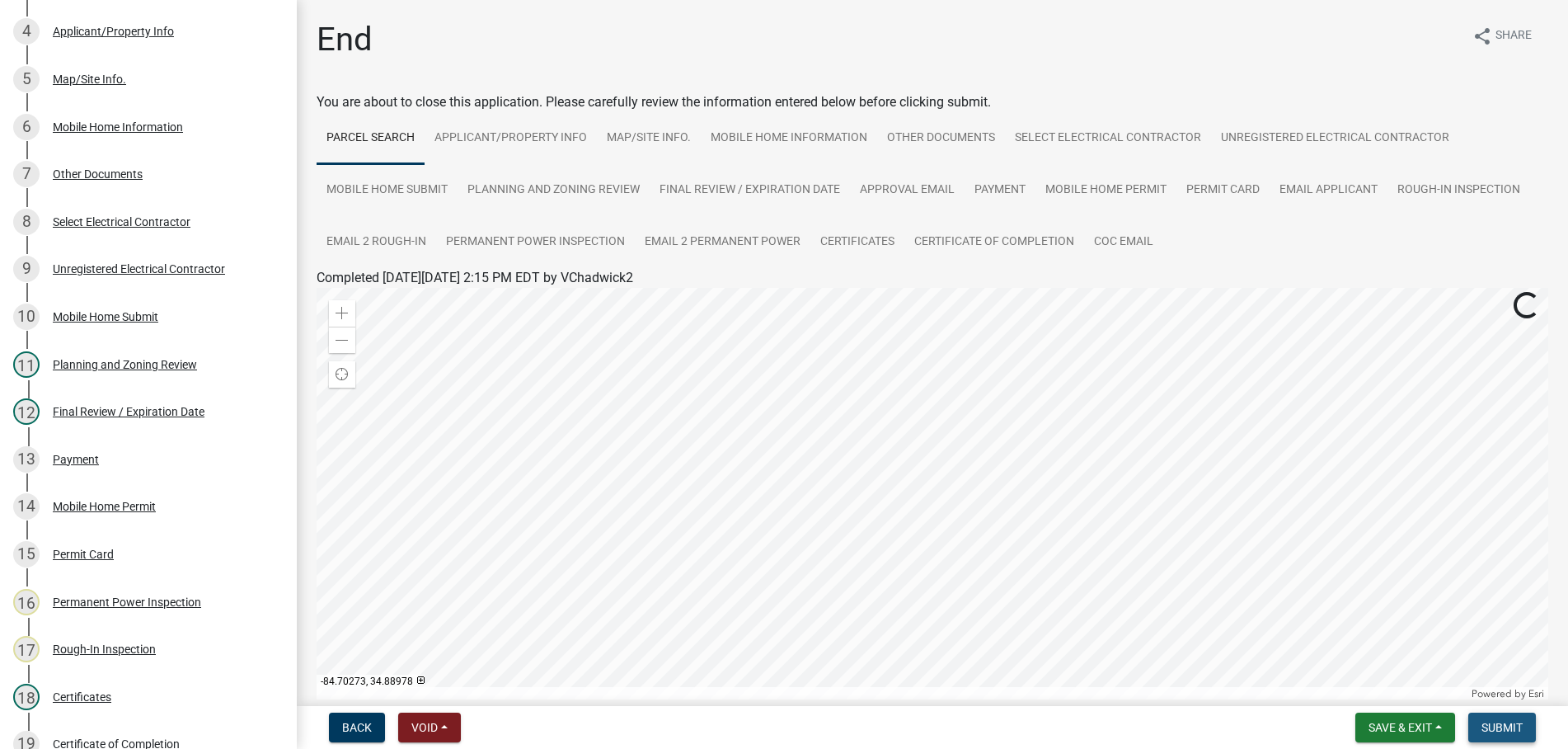
click at [1509, 725] on span "Submit" at bounding box center [1502, 727] width 41 height 13
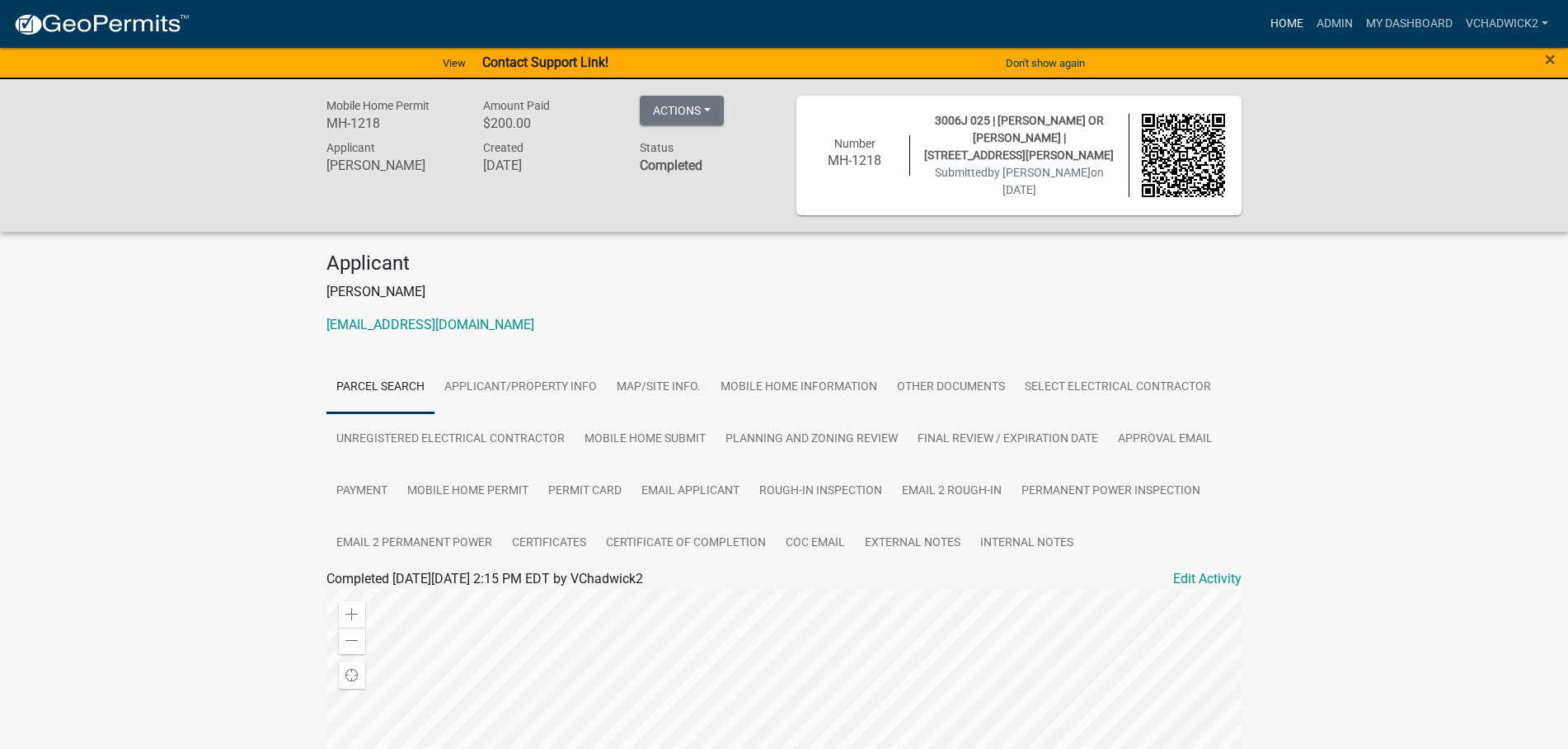
click at [1285, 21] on link "Home" at bounding box center [1286, 24] width 46 height 31
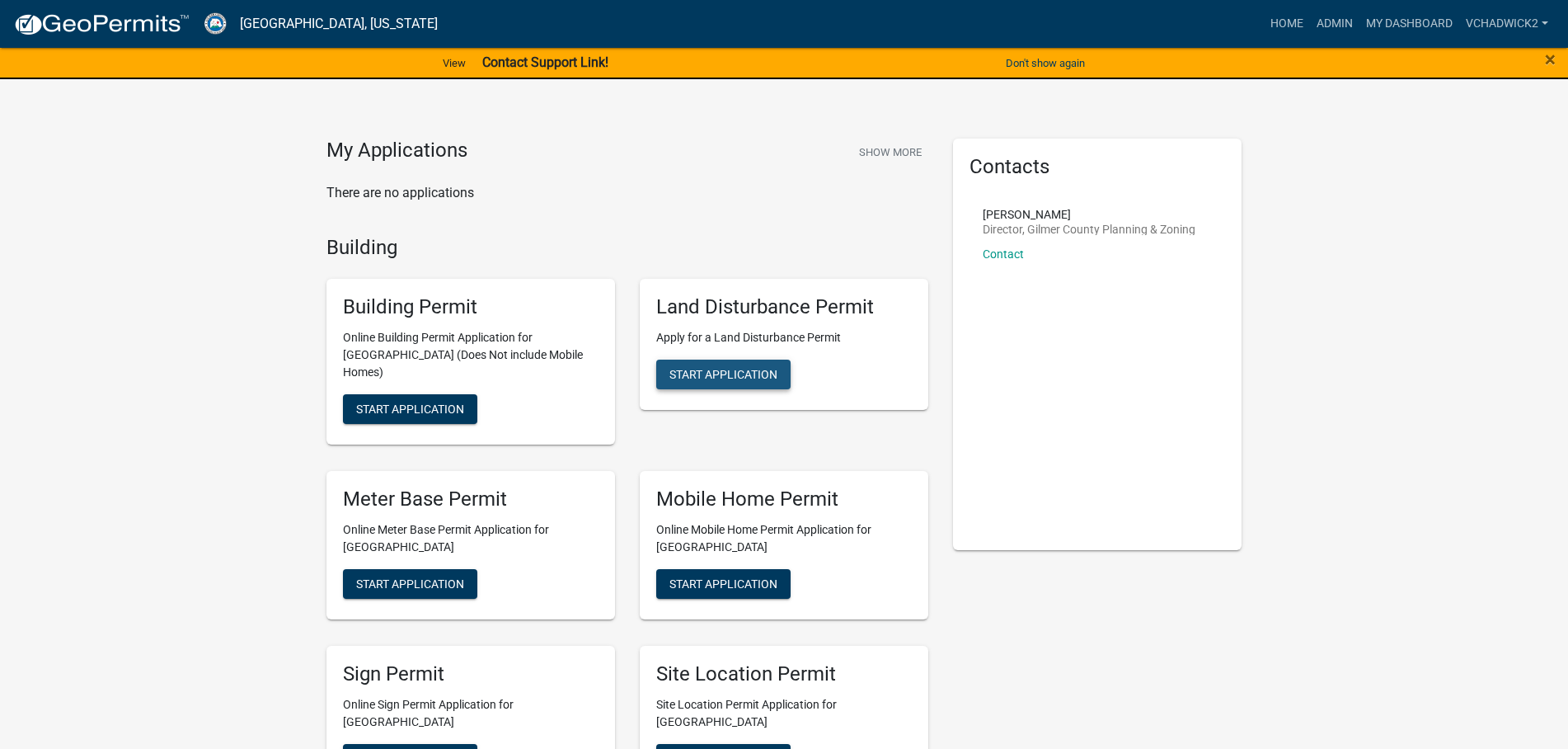
click at [711, 375] on span "Start Application" at bounding box center [723, 374] width 108 height 13
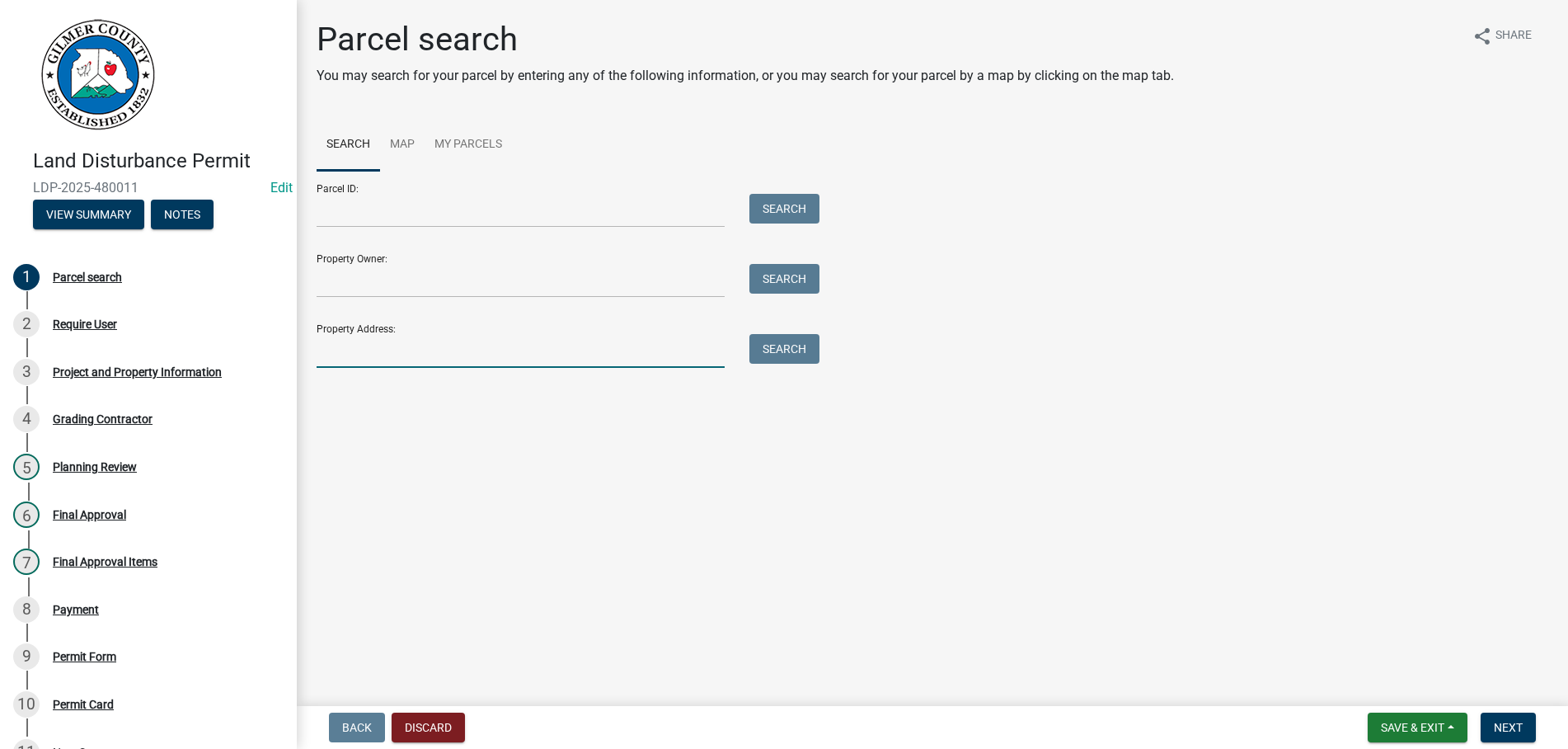
click at [403, 351] on input "Property Address:" at bounding box center [520, 351] width 408 height 34
type input "580 PLEASANT"
click at [791, 350] on button "Search" at bounding box center [784, 349] width 70 height 30
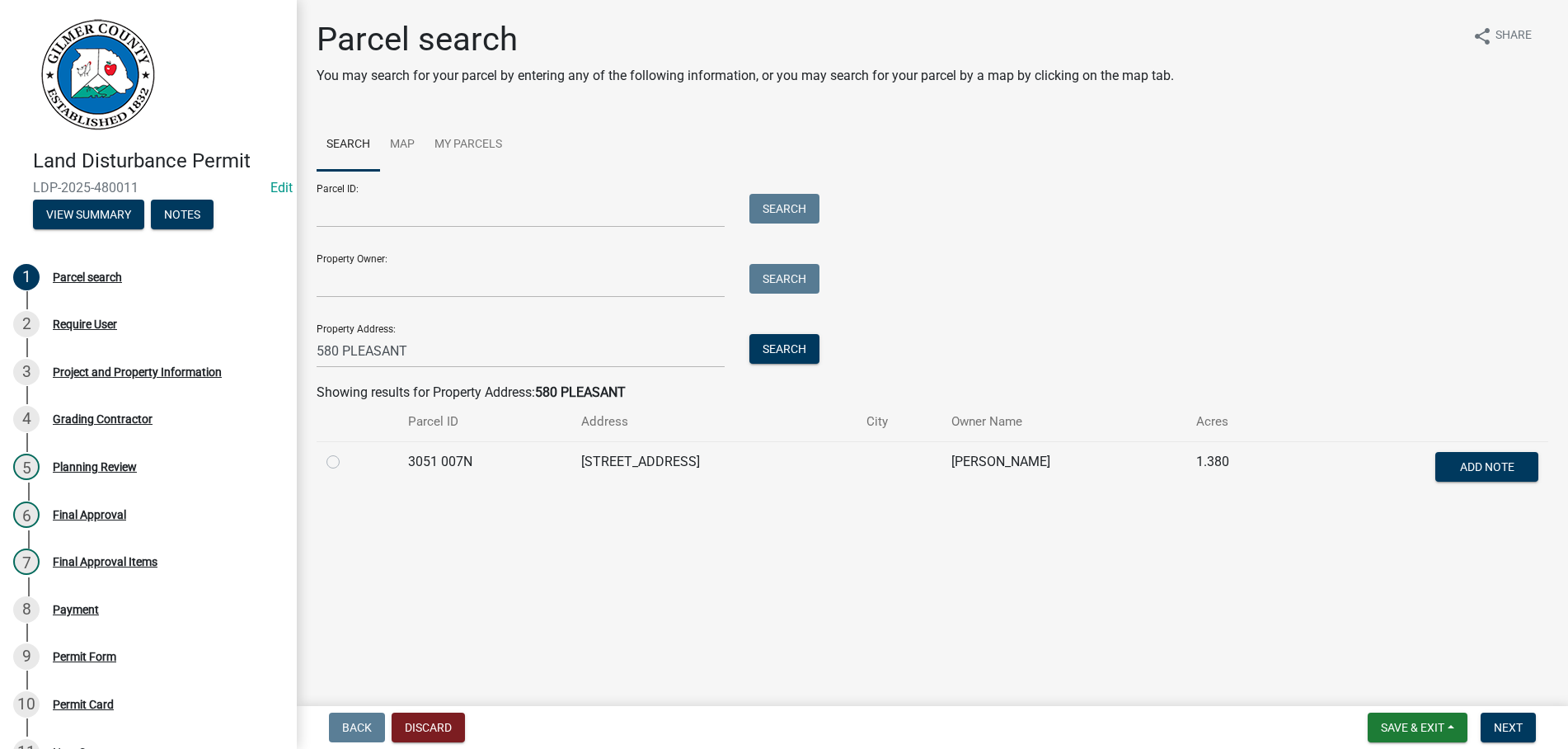
click at [346, 452] on label at bounding box center [346, 452] width 0 height 0
click at [346, 461] on 007N "radio" at bounding box center [351, 457] width 10 height 10
radio 007N "true"
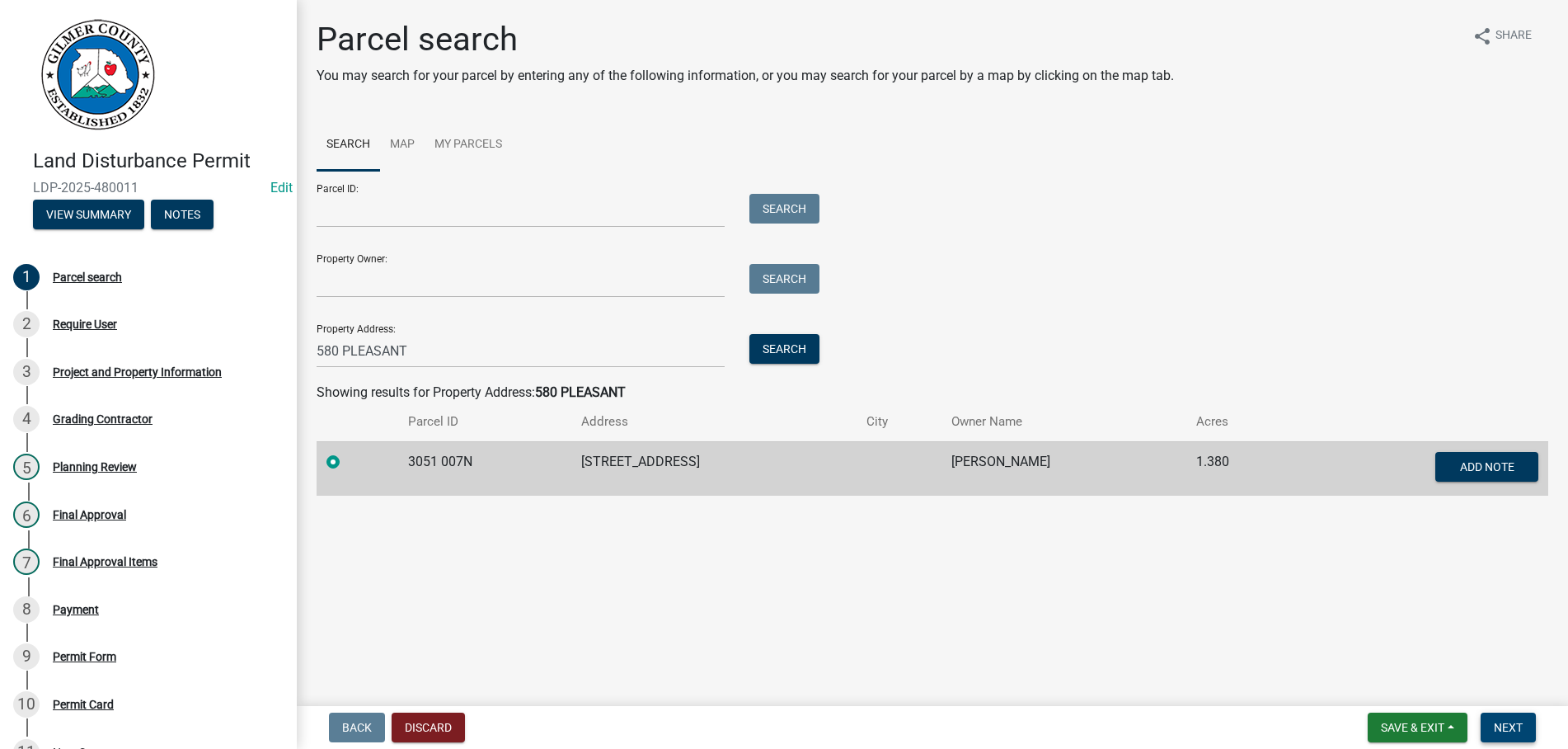
click at [1510, 722] on span "Next" at bounding box center [1508, 727] width 29 height 13
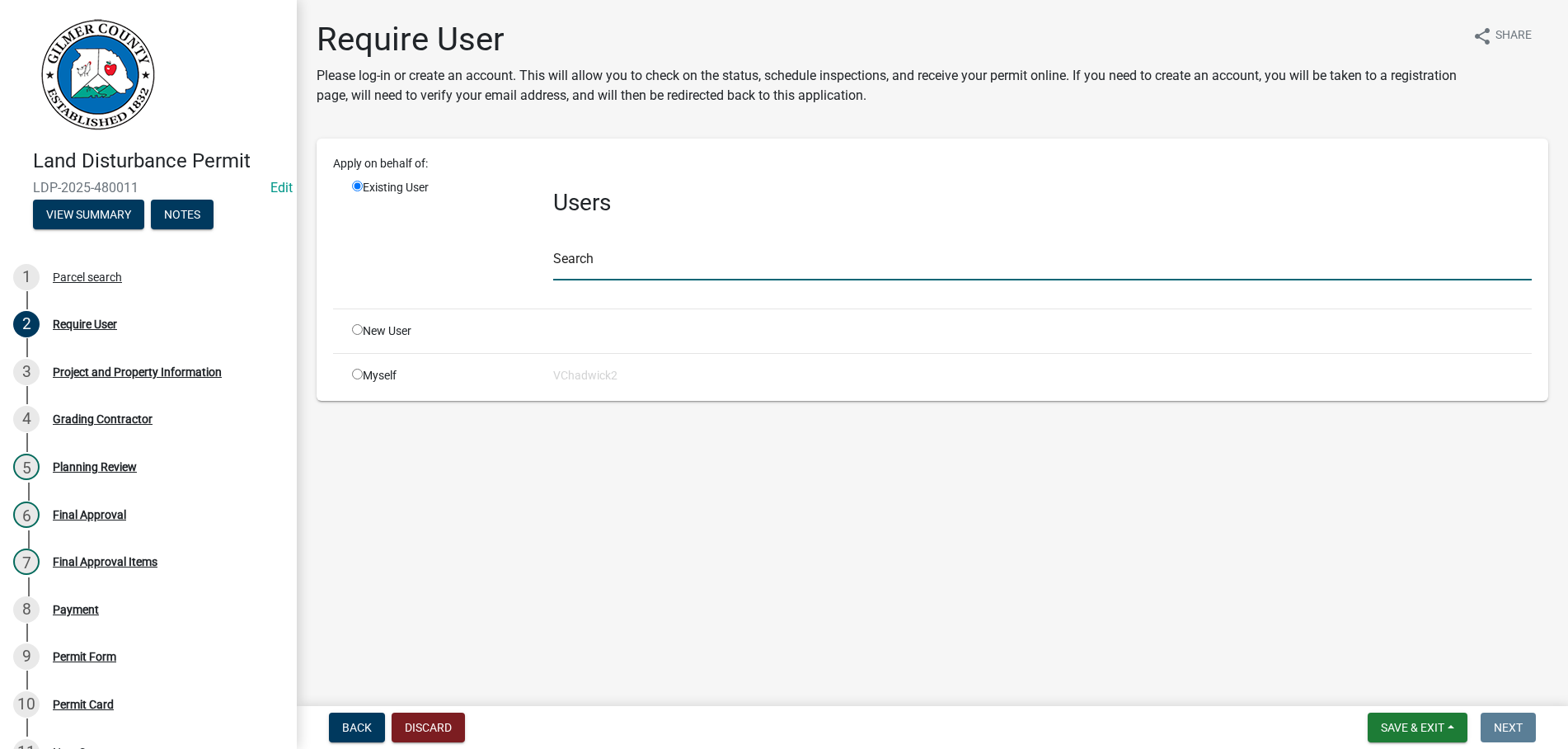
click at [619, 252] on input "text" at bounding box center [1042, 263] width 979 height 34
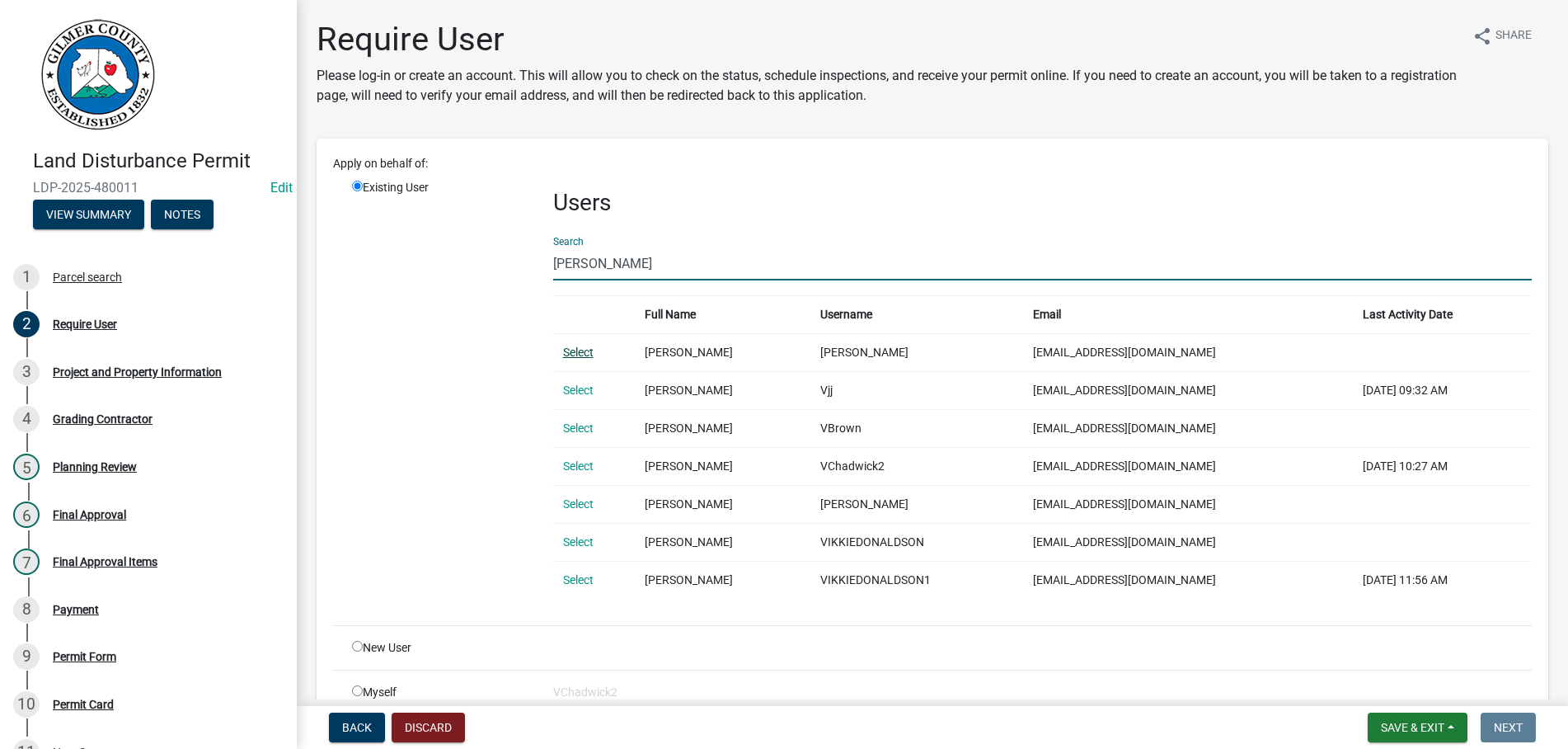
type input "[PERSON_NAME]"
click at [574, 353] on link "Select" at bounding box center [578, 351] width 31 height 13
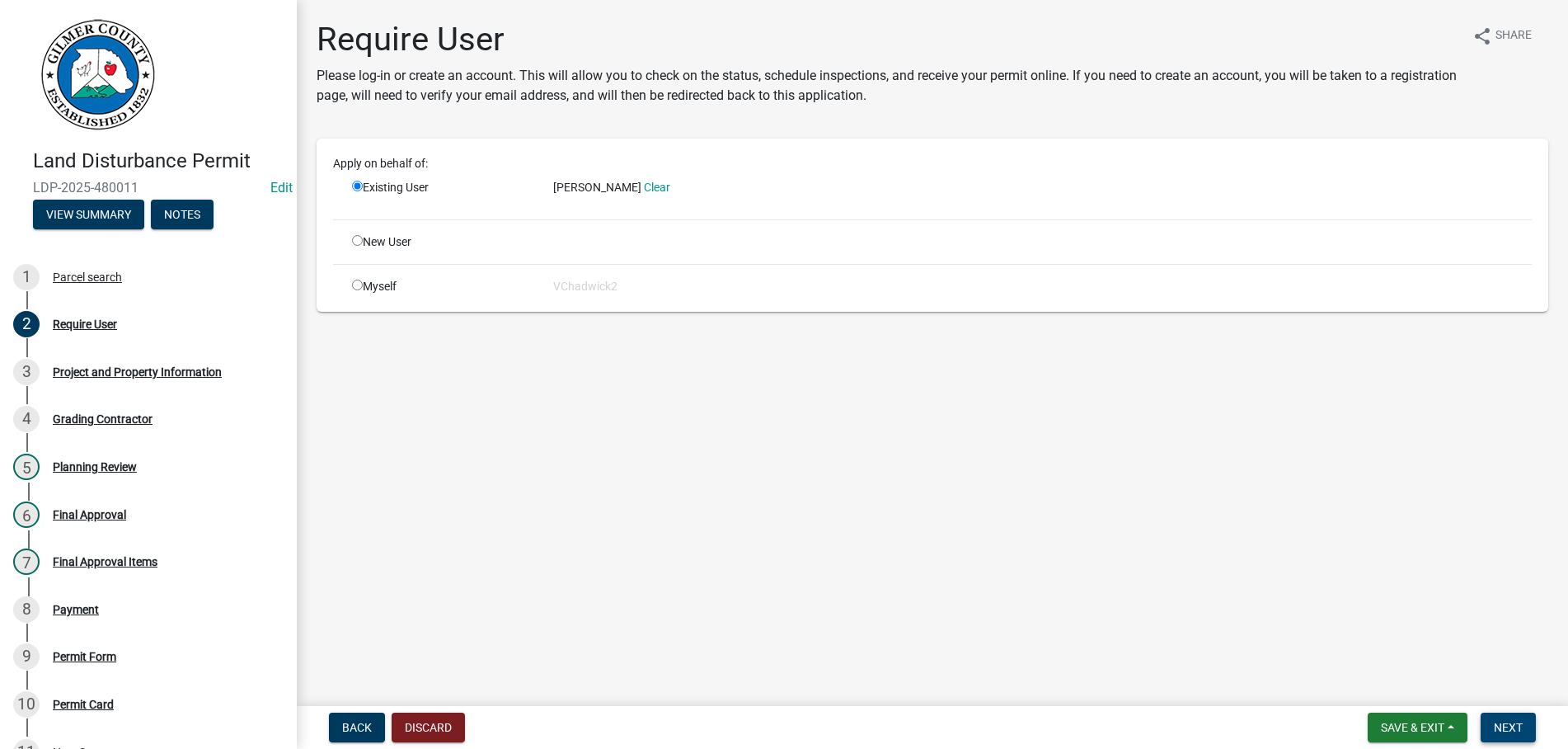
click at [1514, 719] on button "Next" at bounding box center [1508, 727] width 55 height 30
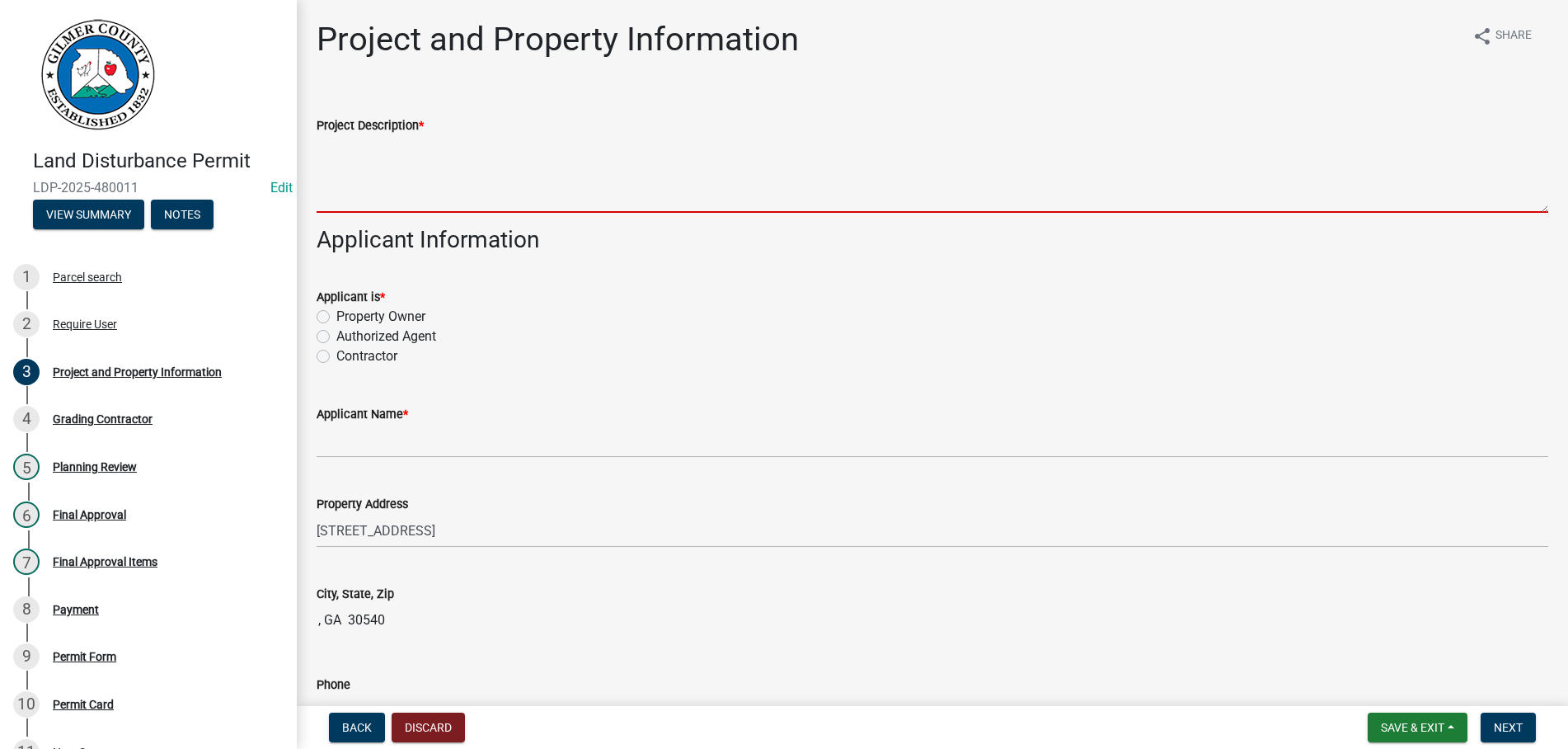
click at [424, 194] on textarea "Project Description *" at bounding box center [932, 174] width 1232 height 78
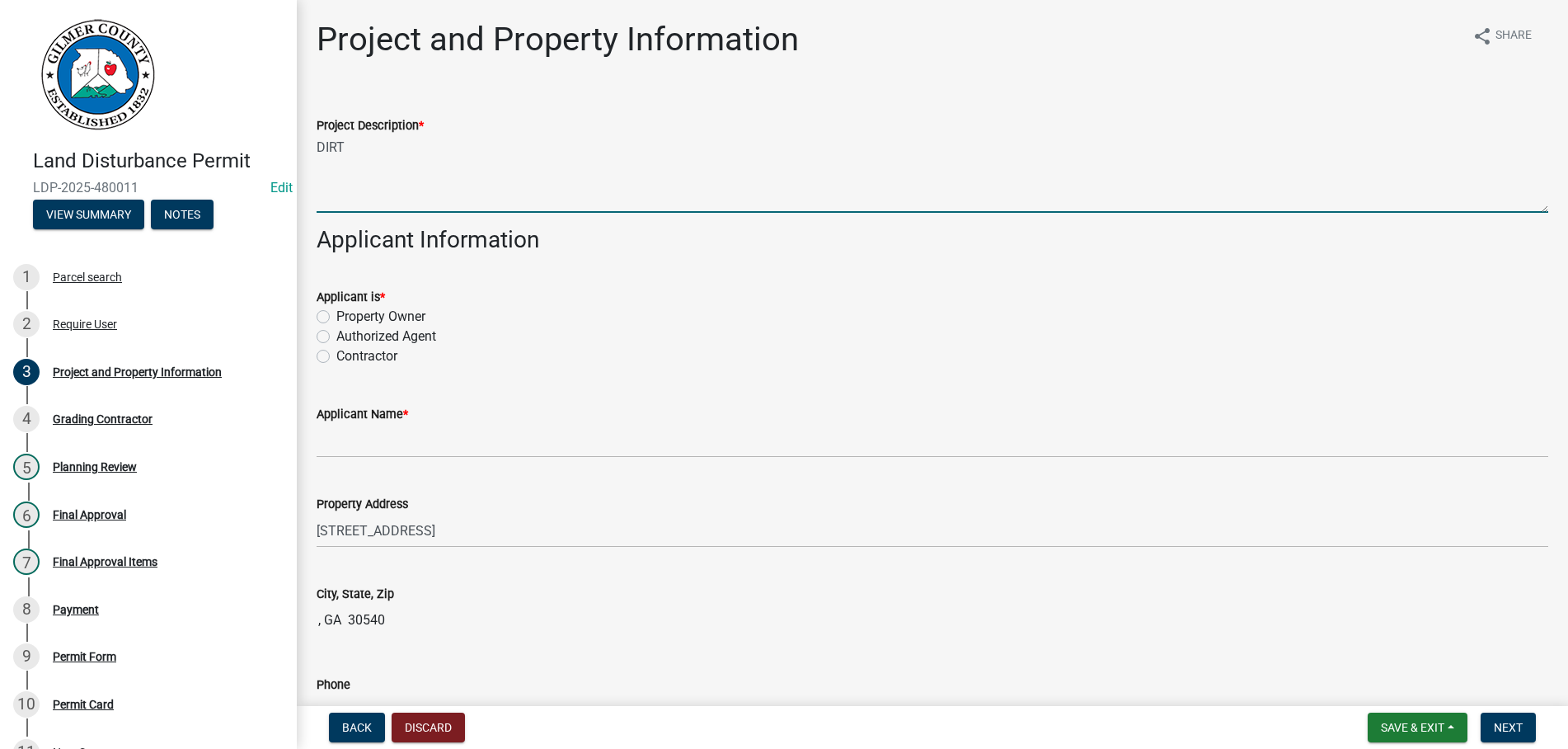
type textarea "DIRT"
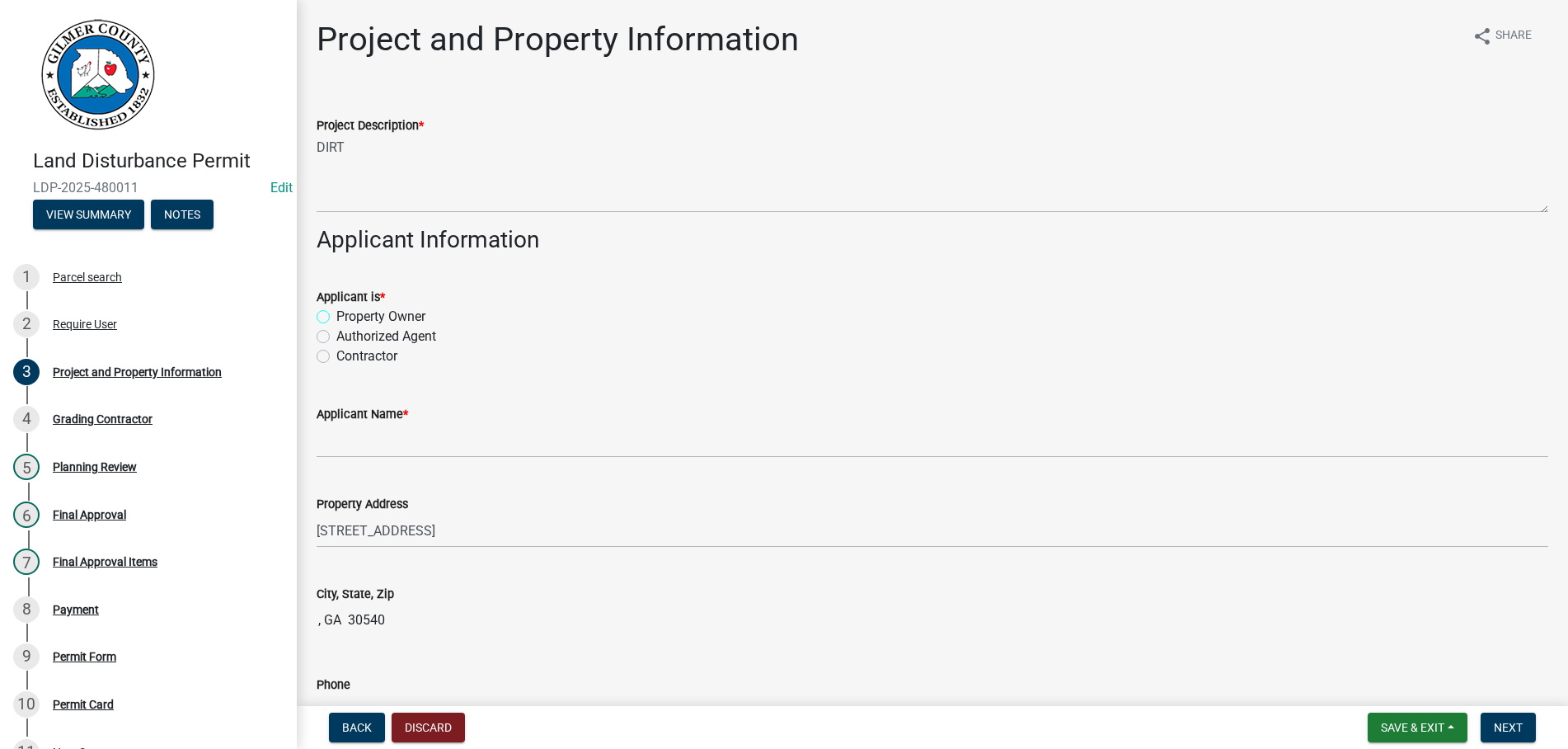
click at [336, 307] on input "Property Owner" at bounding box center [342, 312] width 10 height 10
radio input "true"
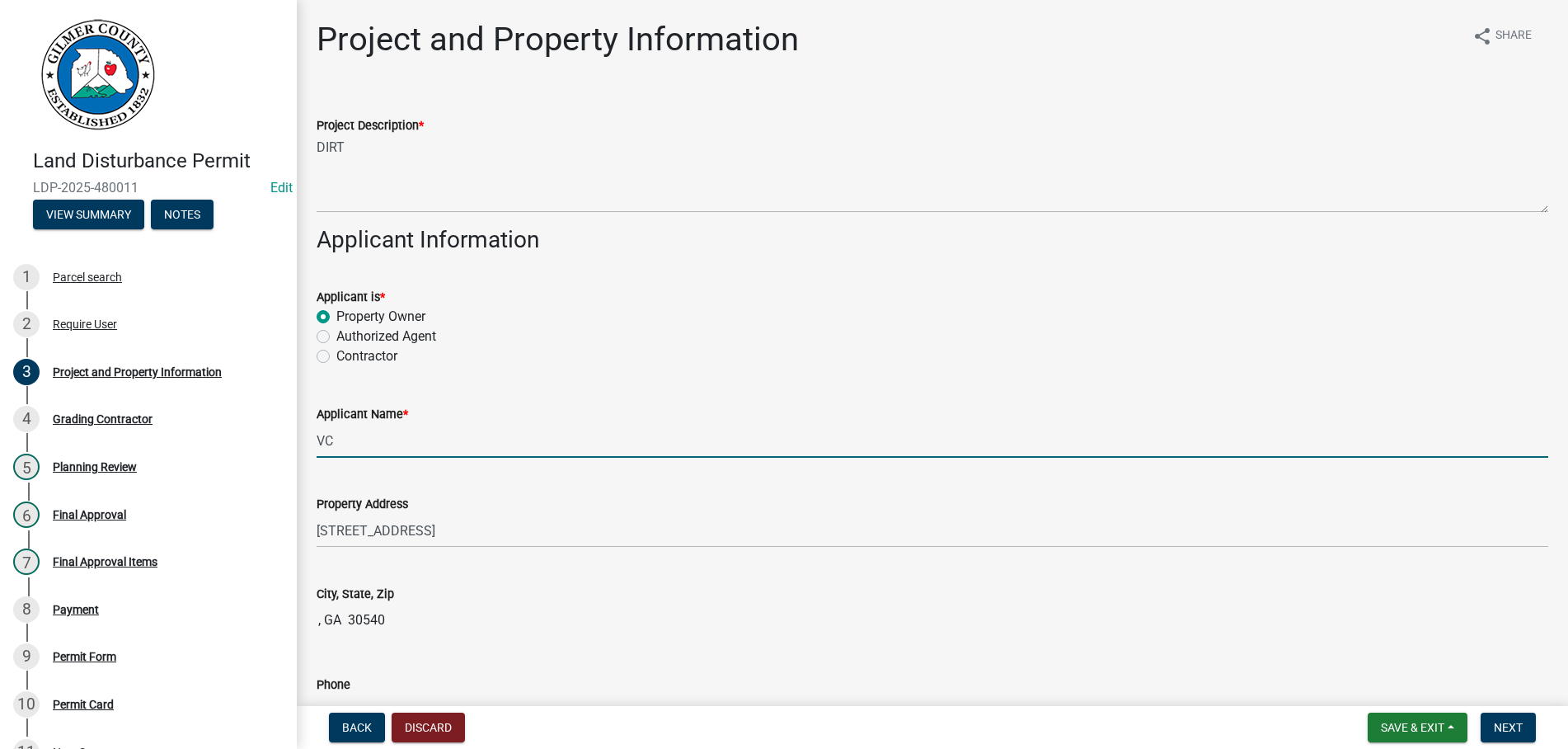
type input "VC"
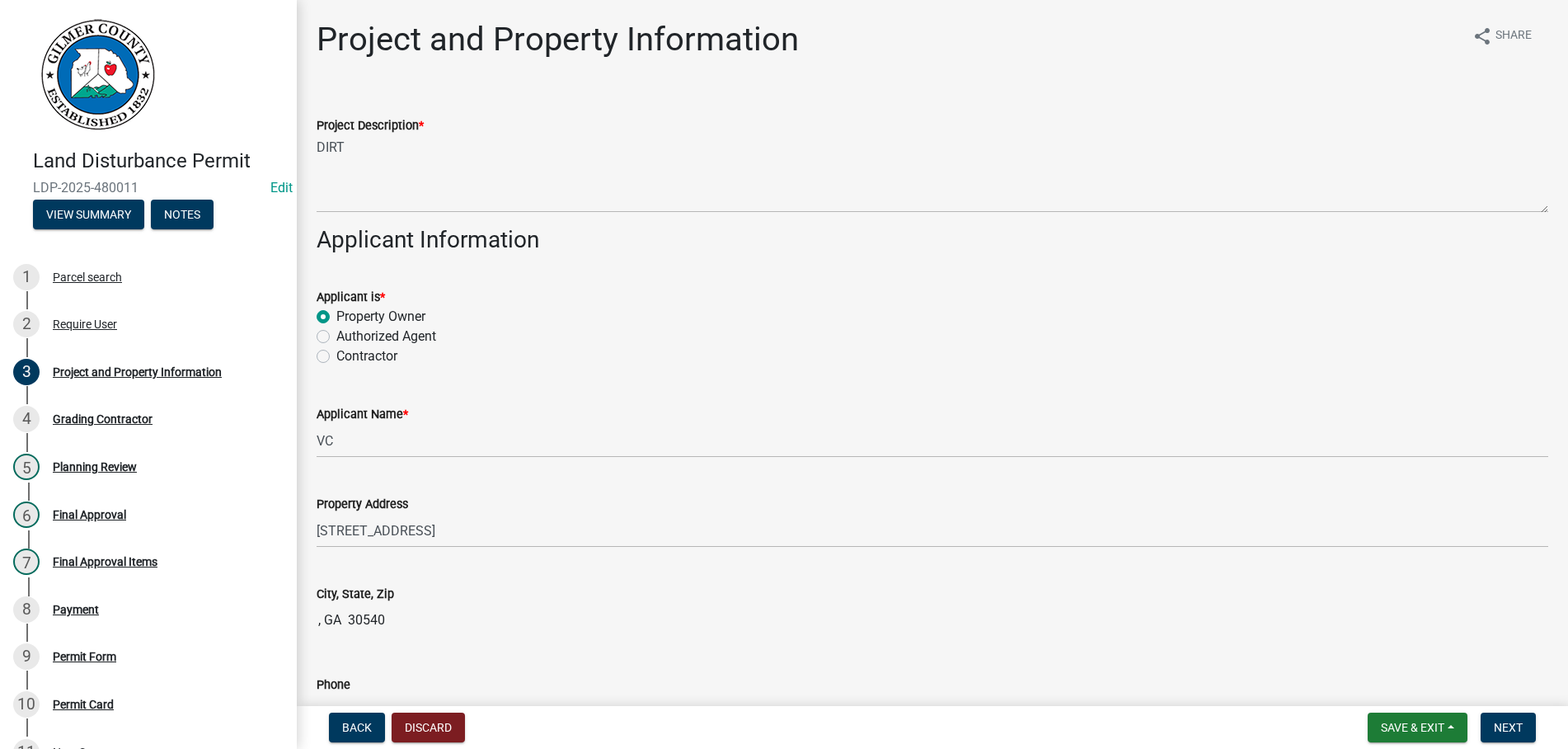
click at [940, 344] on div "Authorized Agent" at bounding box center [932, 337] width 1232 height 20
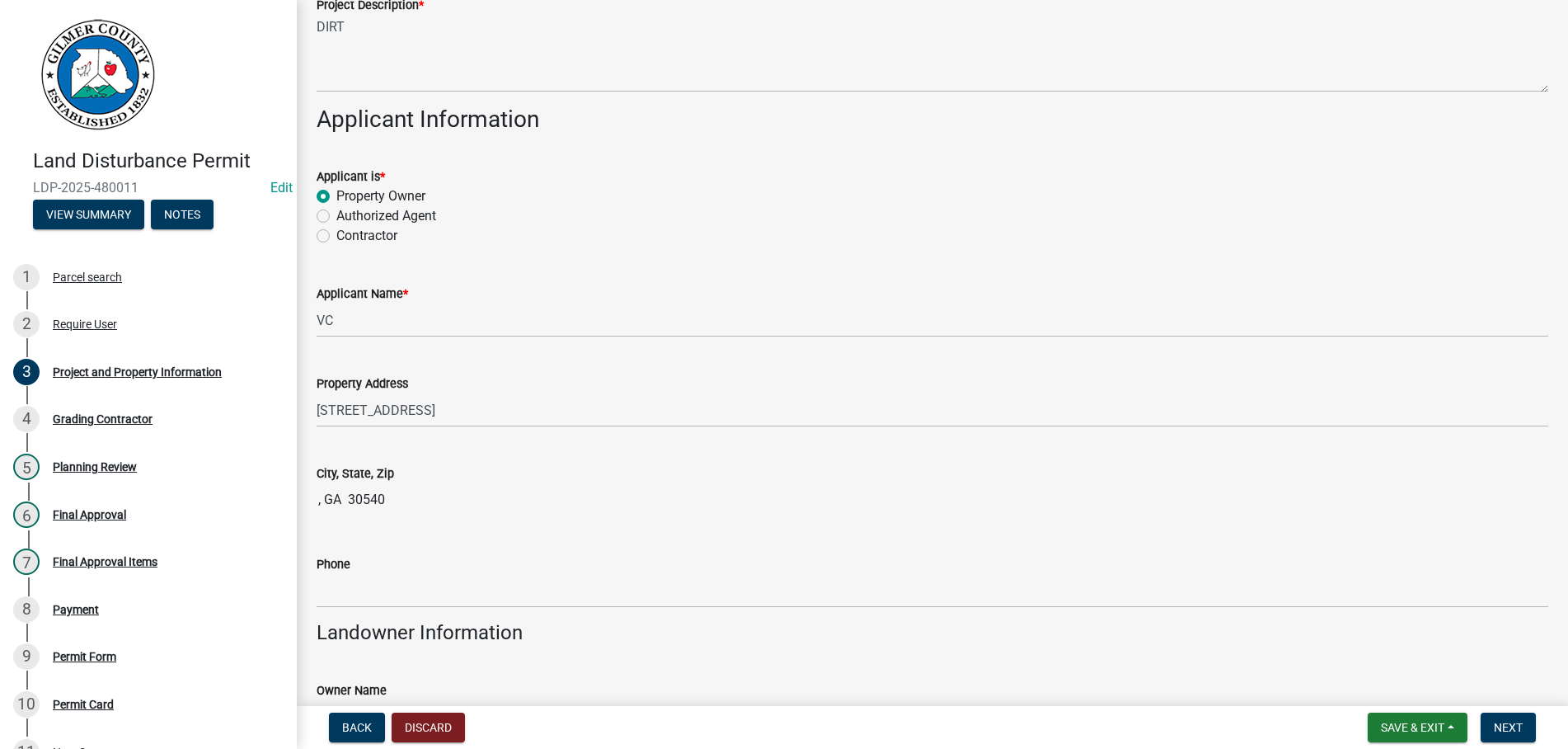
scroll to position [94, 0]
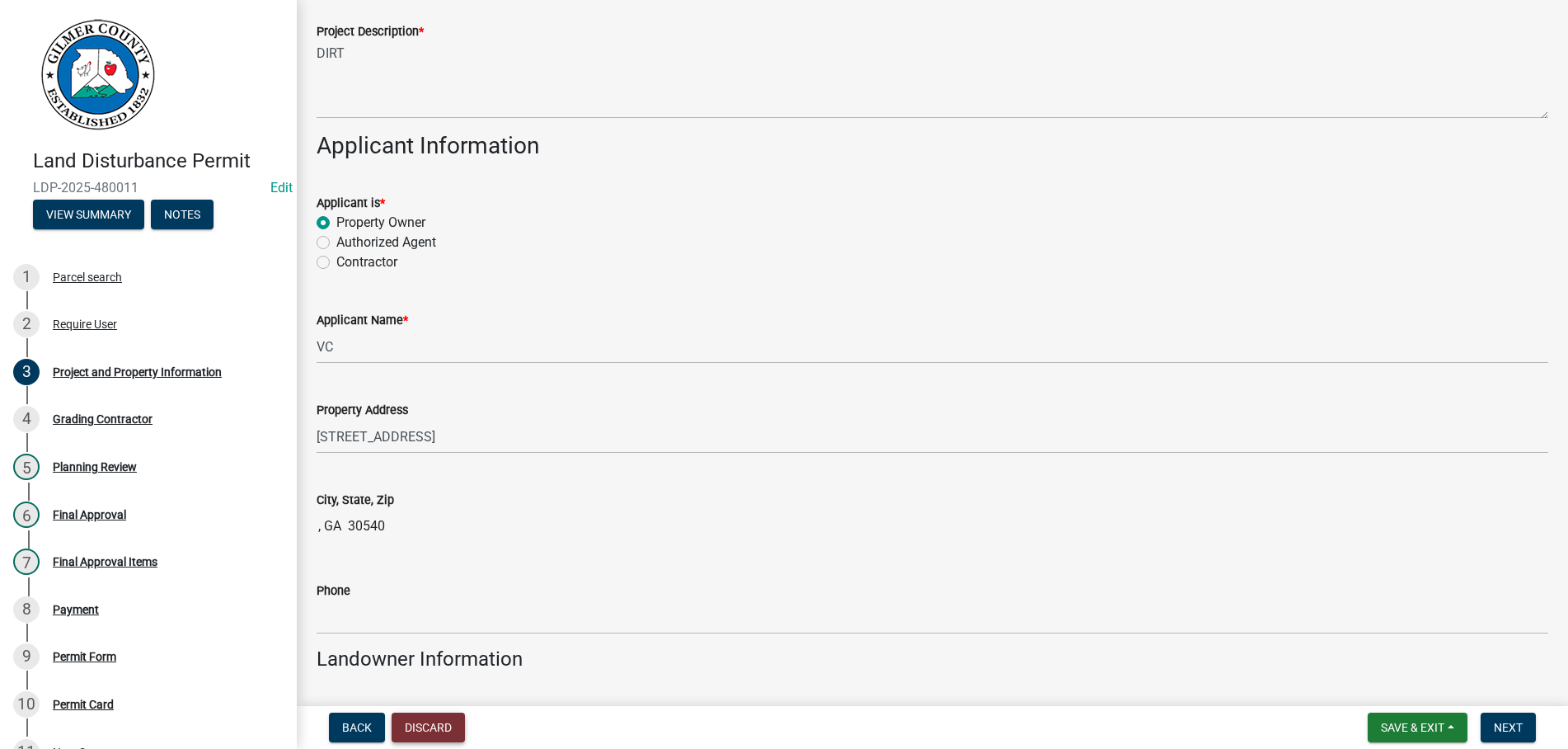
click at [408, 725] on button "Discard" at bounding box center [428, 727] width 73 height 30
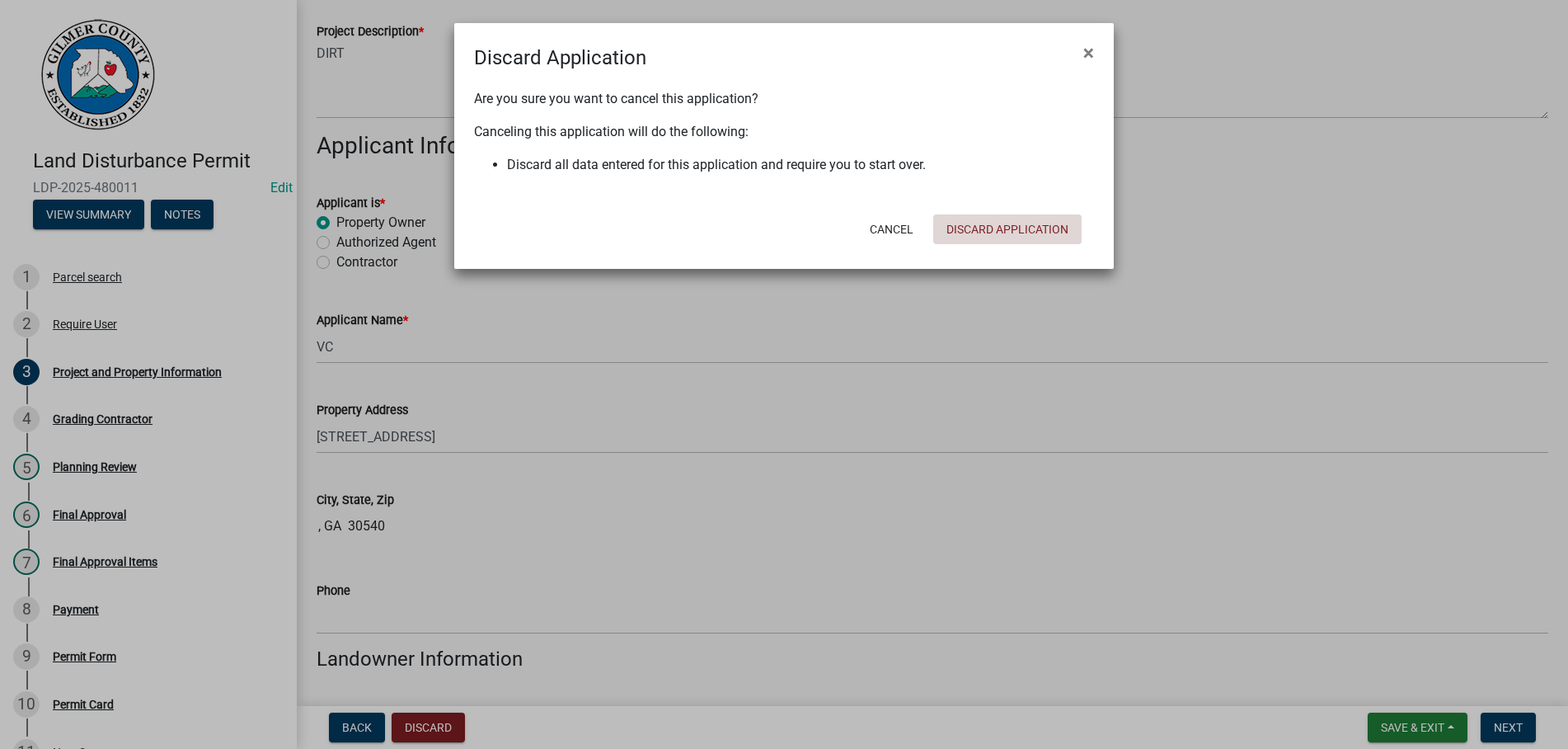
click at [999, 228] on button "Discard Application" at bounding box center [1008, 229] width 148 height 30
